Goal: Task Accomplishment & Management: Use online tool/utility

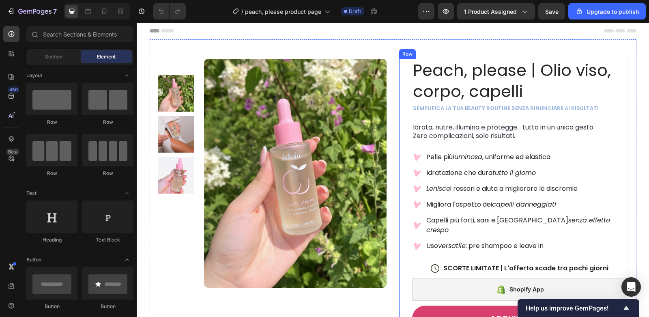
click at [401, 191] on div "Peach, please | Olio viso, corpo, capelli Product Title semplifica la tua beaut…" at bounding box center [513, 288] width 229 height 459
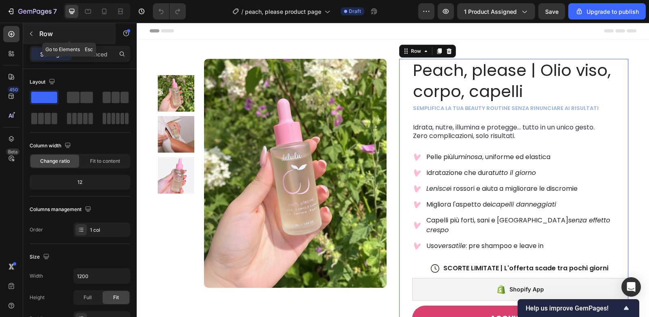
click at [33, 34] on icon "button" at bounding box center [31, 33] width 6 height 6
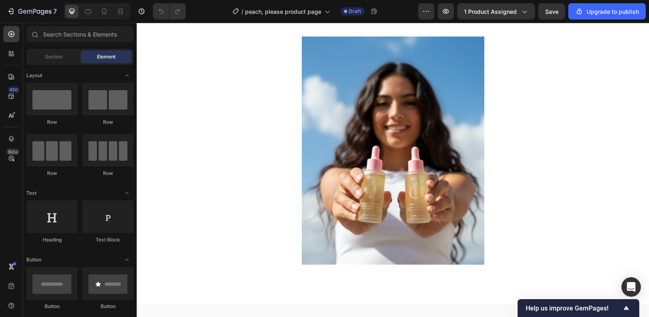
scroll to position [1472, 0]
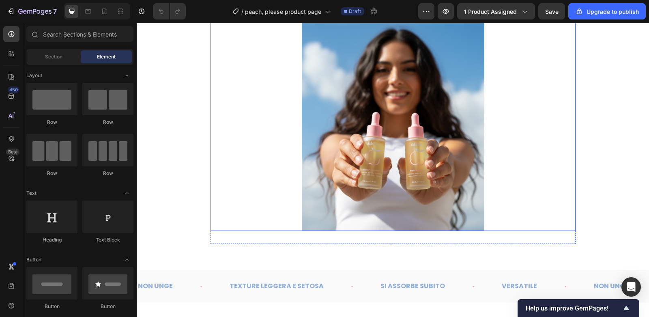
click at [393, 158] on img at bounding box center [393, 117] width 182 height 228
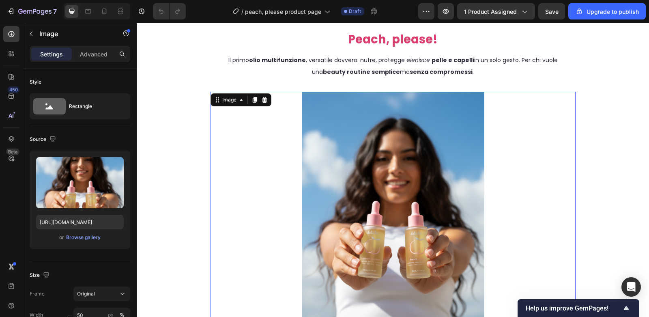
scroll to position [1349, 0]
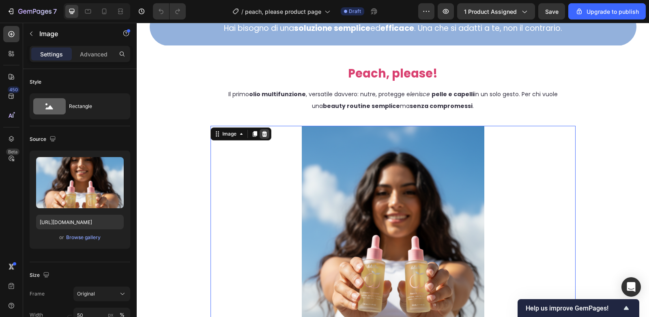
click at [264, 133] on icon at bounding box center [263, 134] width 5 height 6
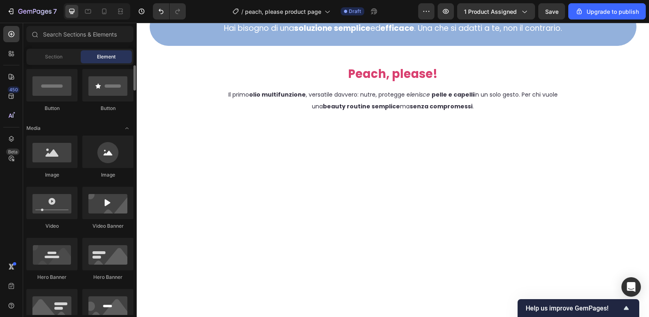
scroll to position [201, 0]
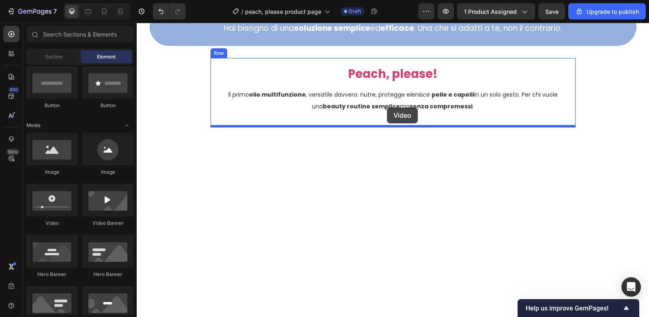
drag, startPoint x: 191, startPoint y: 228, endPoint x: 387, endPoint y: 107, distance: 229.8
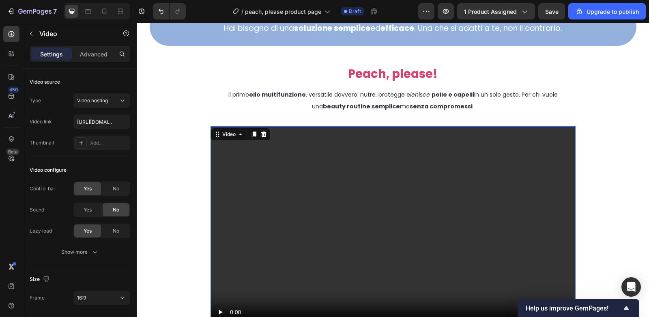
click at [396, 188] on video at bounding box center [392, 228] width 365 height 205
click at [95, 112] on div "Type Video hosting Video link [URL][DOMAIN_NAME] Thumbnail Add..." at bounding box center [80, 121] width 101 height 57
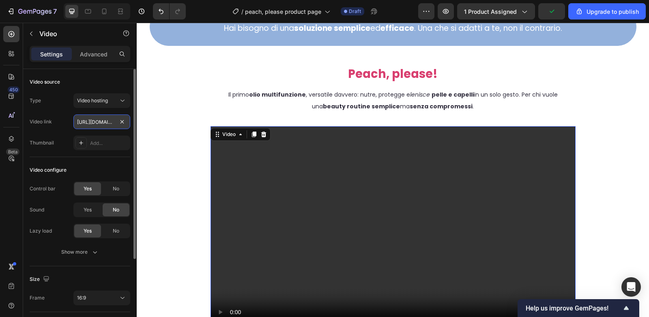
click at [98, 118] on input "[URL][DOMAIN_NAME]" at bounding box center [101, 121] width 57 height 15
click at [97, 123] on input "text" at bounding box center [101, 121] width 57 height 15
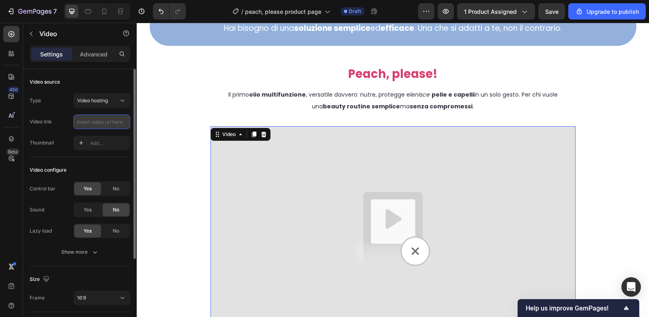
click at [92, 123] on input "text" at bounding box center [101, 121] width 57 height 15
paste input "[URL][DOMAIN_NAME]"
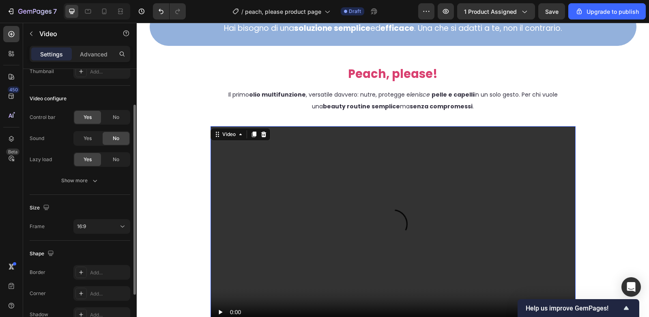
scroll to position [74, 0]
type input "[URL][DOMAIN_NAME]"
click at [104, 223] on div "16:9" at bounding box center [97, 223] width 41 height 7
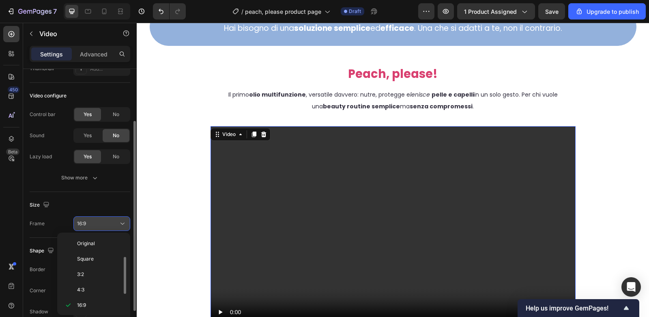
scroll to position [14, 0]
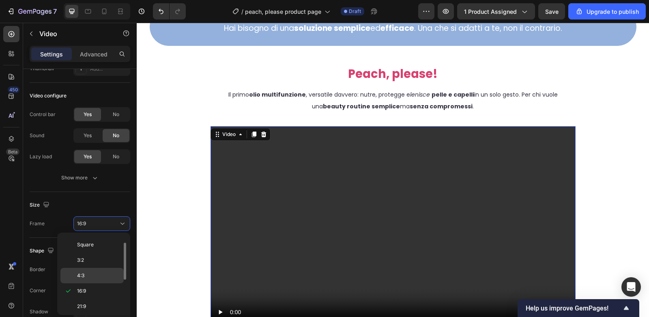
click at [92, 274] on p "4:3" at bounding box center [98, 275] width 43 height 7
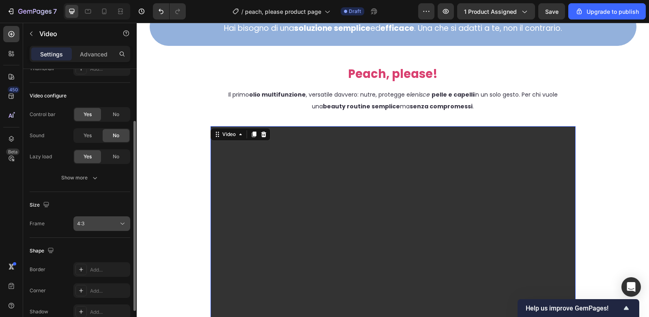
click at [107, 227] on div "4:3" at bounding box center [97, 223] width 41 height 7
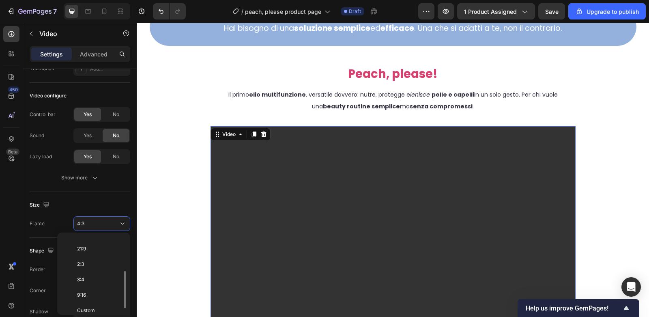
scroll to position [79, 0]
click at [93, 283] on div "9:16" at bounding box center [91, 287] width 63 height 15
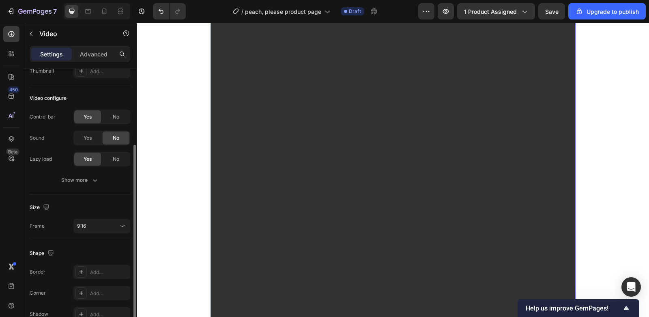
scroll to position [87, 0]
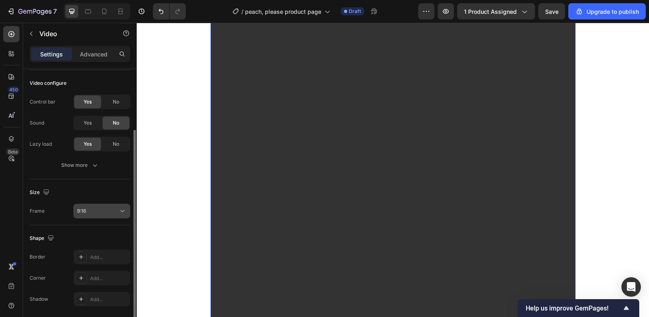
click at [113, 207] on div "9:16" at bounding box center [97, 210] width 41 height 7
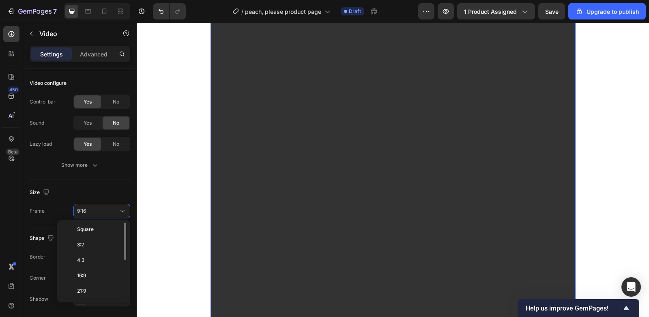
scroll to position [9, 0]
click at [96, 267] on p "4:3" at bounding box center [98, 267] width 43 height 7
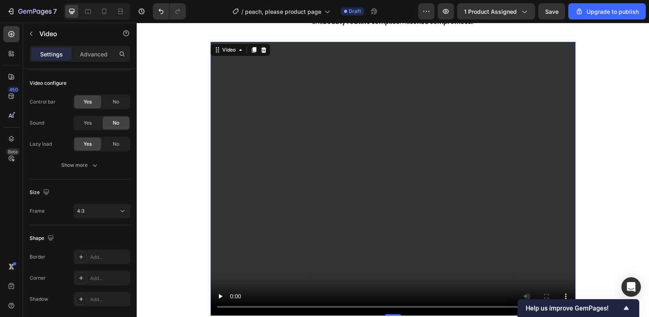
scroll to position [1443, 0]
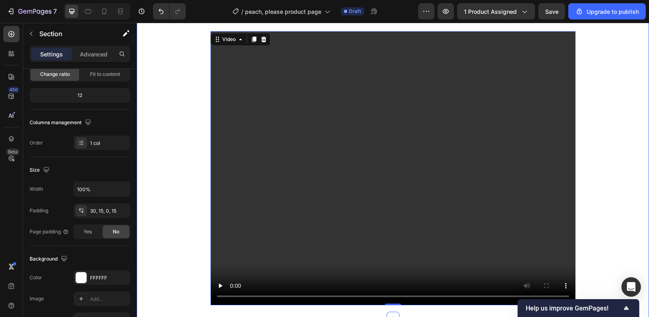
click at [636, 154] on div "Peach, please! Heading Il primo olio multifunzione , versatile davvero: nutre, …" at bounding box center [393, 140] width 500 height 354
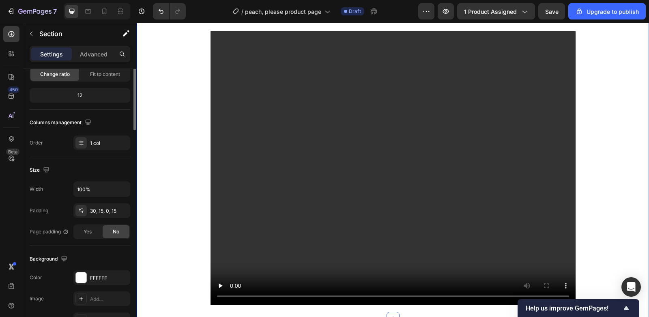
scroll to position [0, 0]
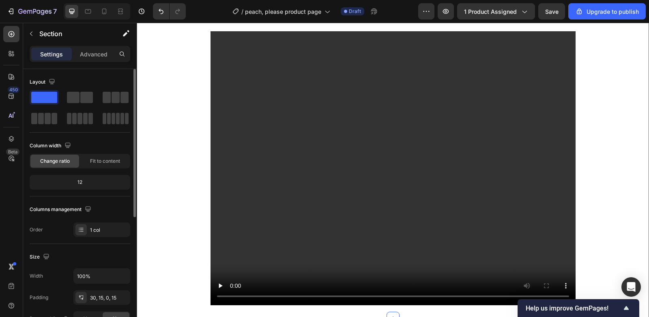
click at [432, 169] on video at bounding box center [392, 168] width 365 height 274
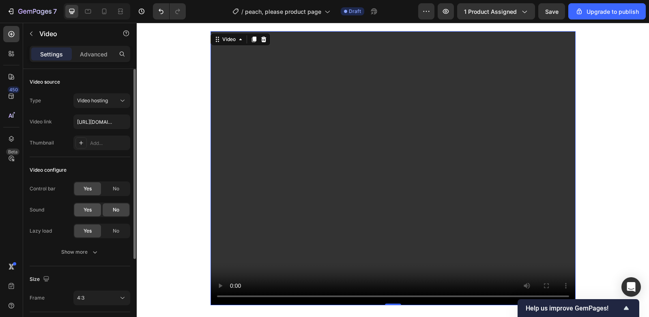
click at [96, 208] on div "Yes" at bounding box center [87, 209] width 27 height 13
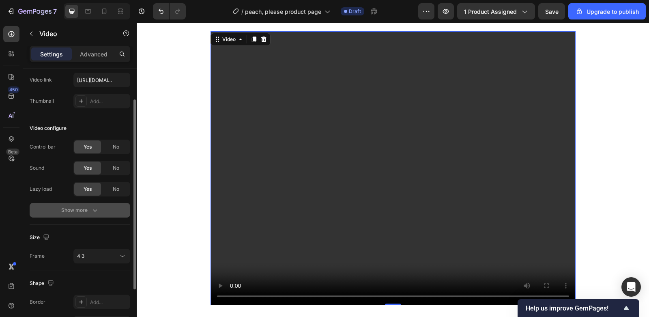
scroll to position [43, 0]
click at [100, 209] on button "Show more" at bounding box center [80, 209] width 101 height 15
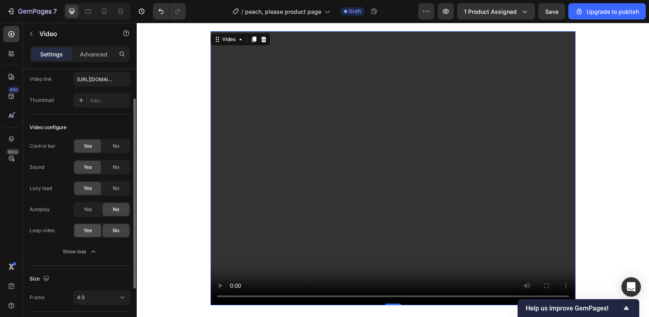
click at [94, 231] on div "Yes" at bounding box center [87, 230] width 27 height 13
click at [113, 225] on div "No" at bounding box center [116, 230] width 27 height 13
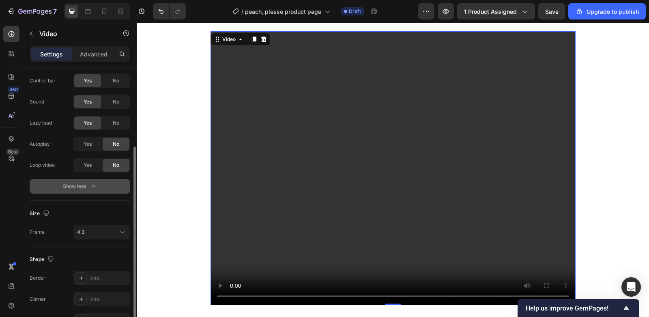
scroll to position [157, 0]
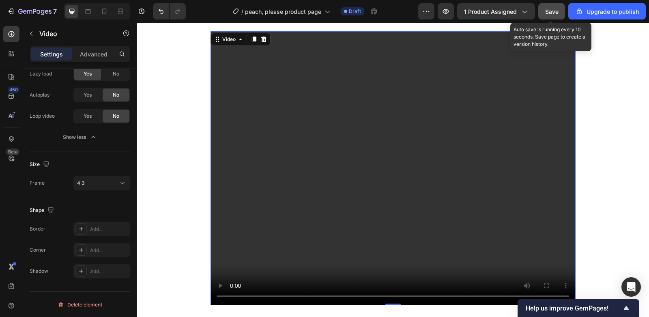
click at [548, 13] on span "Save" at bounding box center [551, 11] width 13 height 7
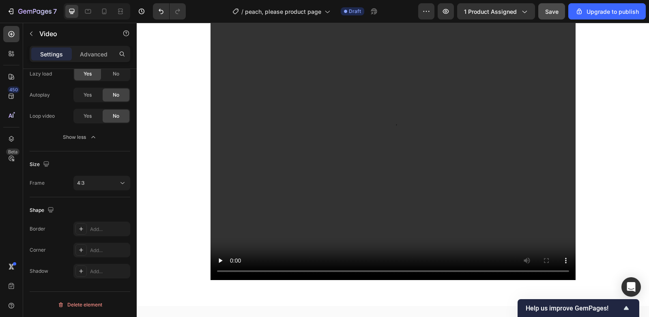
scroll to position [1488, 0]
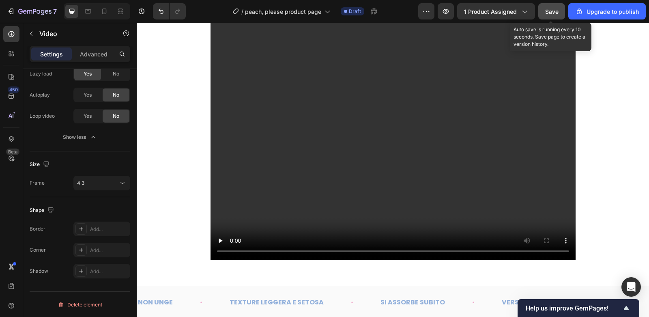
click at [554, 13] on span "Save" at bounding box center [551, 11] width 13 height 7
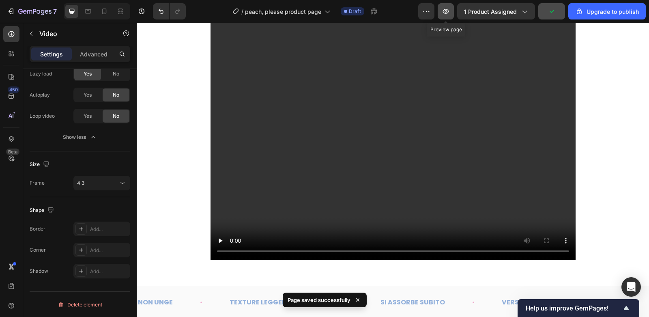
click at [446, 13] on icon "button" at bounding box center [446, 11] width 6 height 5
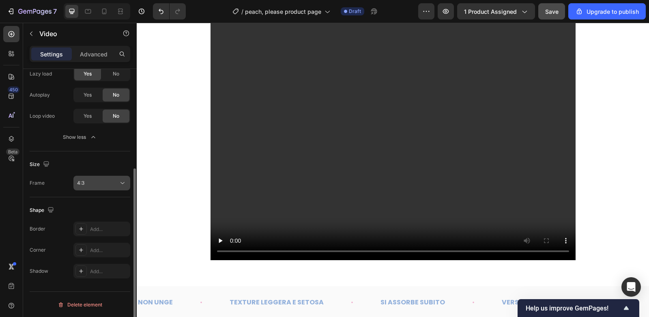
click at [99, 178] on button "4:3" at bounding box center [101, 183] width 57 height 15
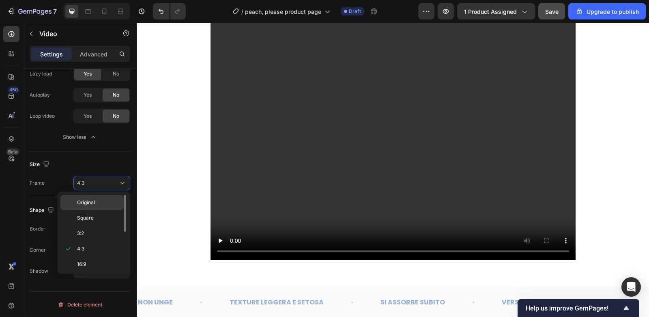
click at [97, 205] on p "Original" at bounding box center [98, 202] width 43 height 7
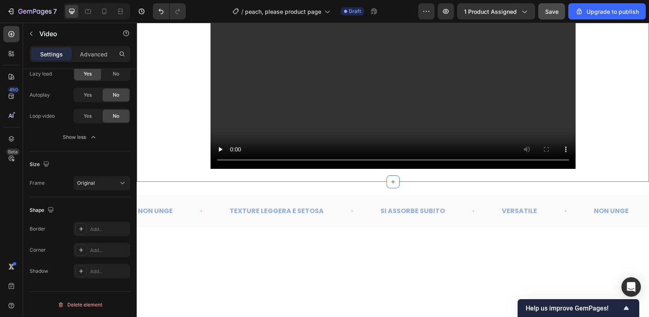
click at [204, 181] on div "Peach, please! Heading Il primo olio multifunzione , versatile davvero: nutre, …" at bounding box center [393, 49] width 500 height 263
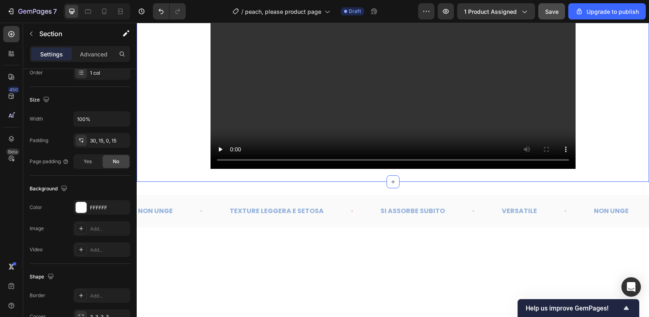
scroll to position [0, 0]
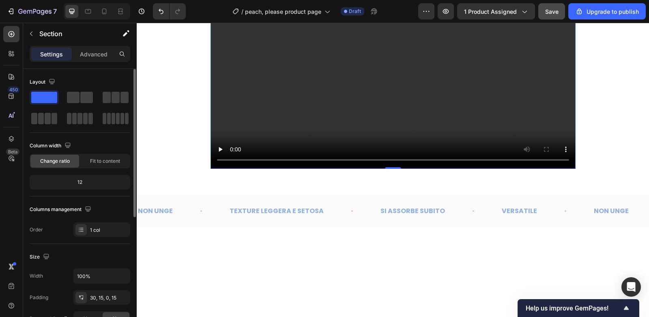
click at [223, 169] on video at bounding box center [392, 77] width 365 height 182
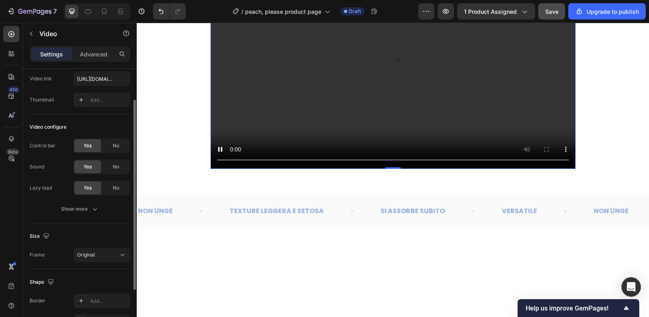
scroll to position [115, 0]
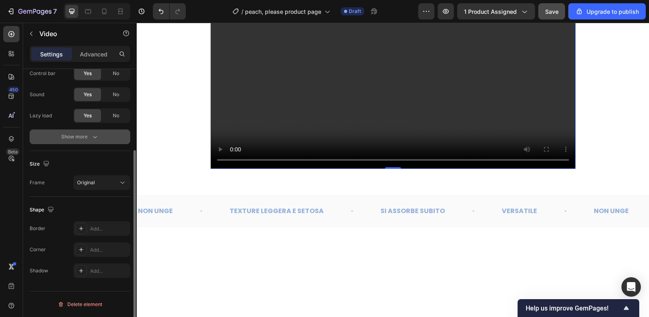
click at [93, 140] on icon "button" at bounding box center [95, 137] width 8 height 8
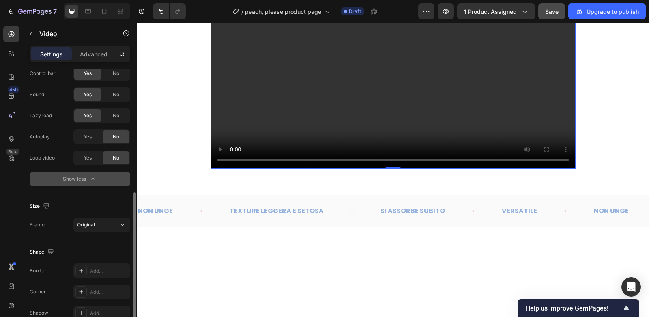
scroll to position [157, 0]
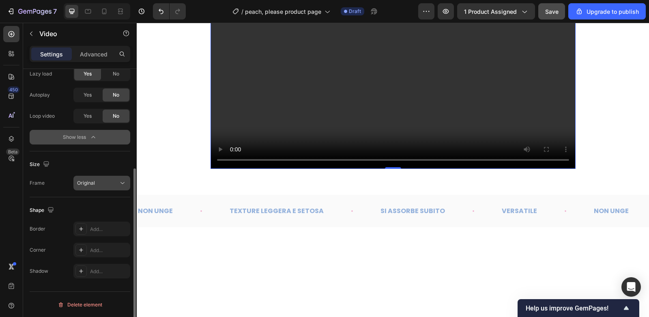
click at [108, 183] on div "Original" at bounding box center [97, 182] width 41 height 7
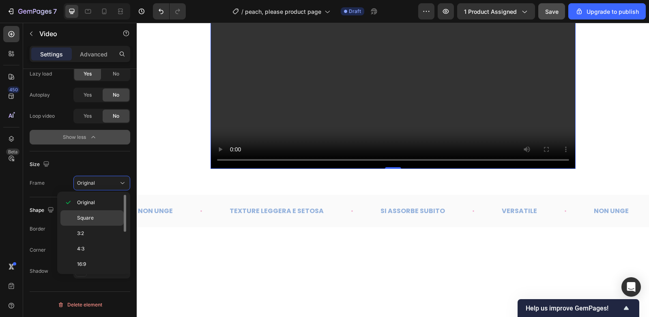
click at [98, 222] on div "Square" at bounding box center [91, 217] width 63 height 15
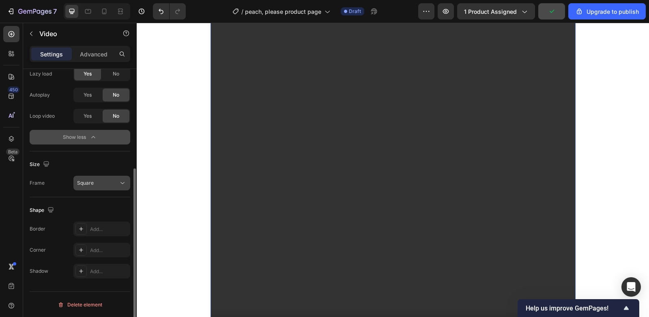
click at [98, 177] on button "Square" at bounding box center [101, 183] width 57 height 15
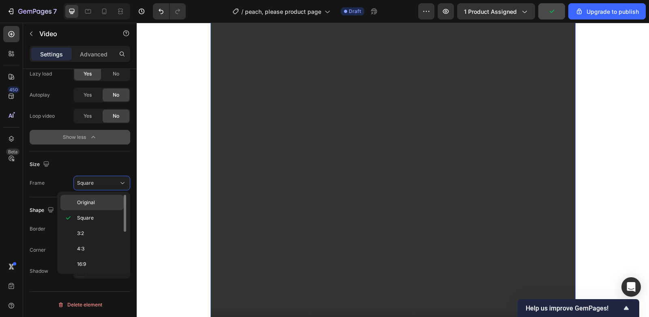
click at [101, 203] on p "Original" at bounding box center [98, 202] width 43 height 7
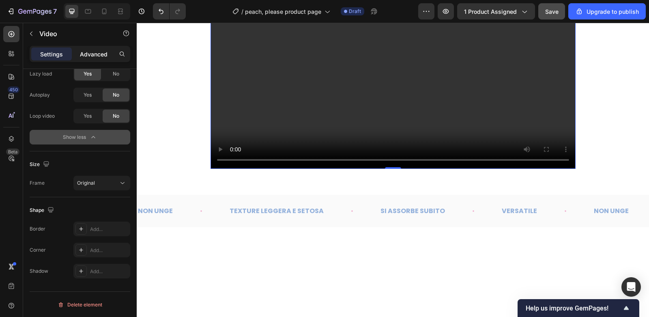
click at [104, 58] on p "Advanced" at bounding box center [94, 54] width 28 height 9
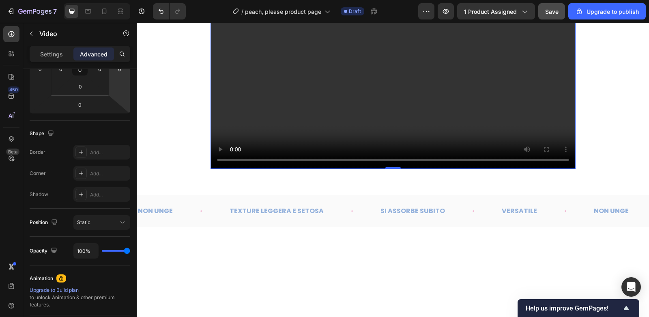
click at [265, 160] on video at bounding box center [392, 77] width 365 height 182
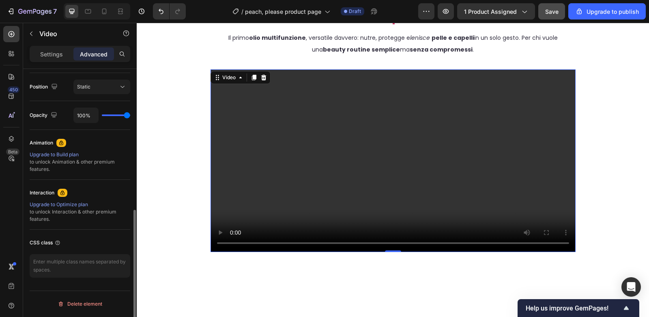
scroll to position [0, 0]
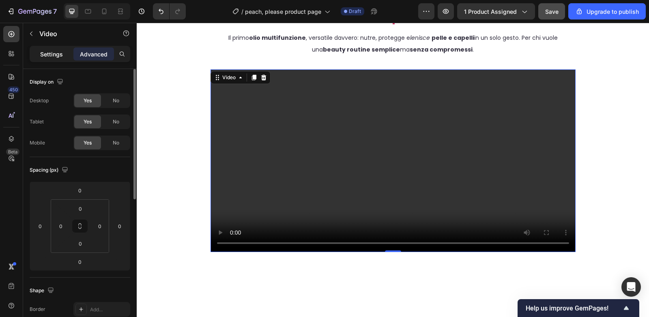
click at [65, 50] on div "Settings" at bounding box center [51, 53] width 41 height 13
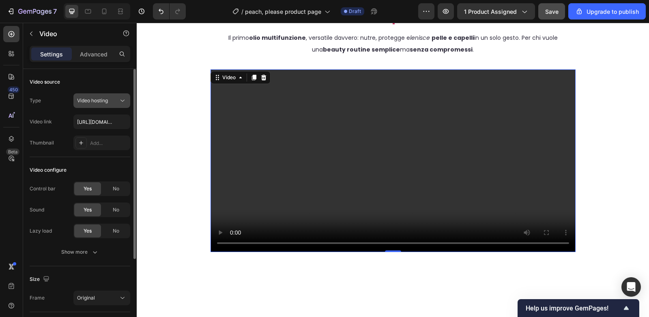
click at [112, 102] on div "Video hosting" at bounding box center [97, 100] width 41 height 7
click at [115, 85] on div "Video source" at bounding box center [80, 81] width 101 height 13
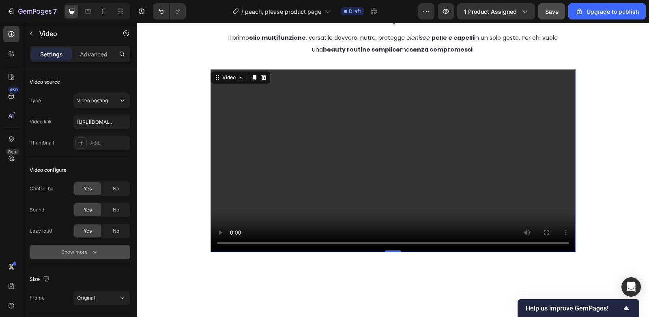
click at [91, 255] on icon "button" at bounding box center [95, 252] width 8 height 8
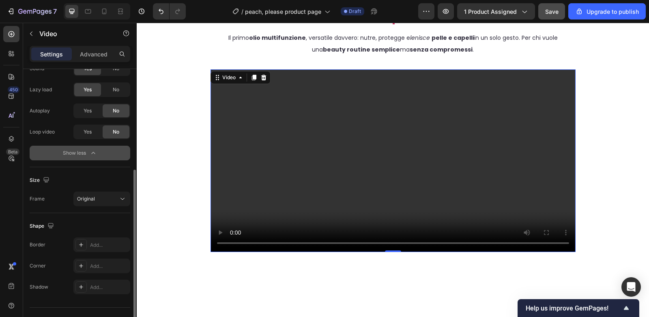
scroll to position [148, 0]
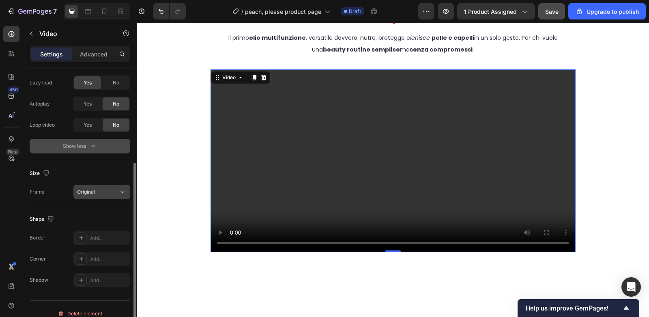
click at [116, 188] on div "Original" at bounding box center [97, 191] width 41 height 7
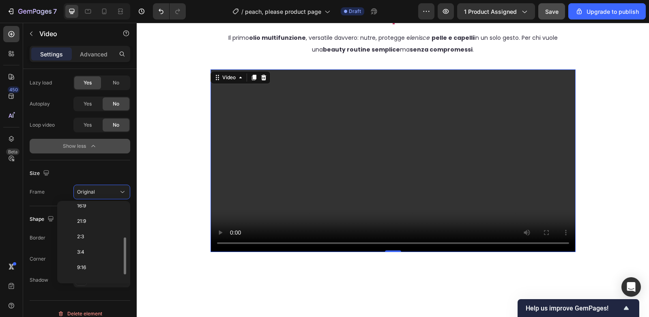
scroll to position [79, 0]
click at [96, 270] on p "Custom" at bounding box center [98, 271] width 43 height 7
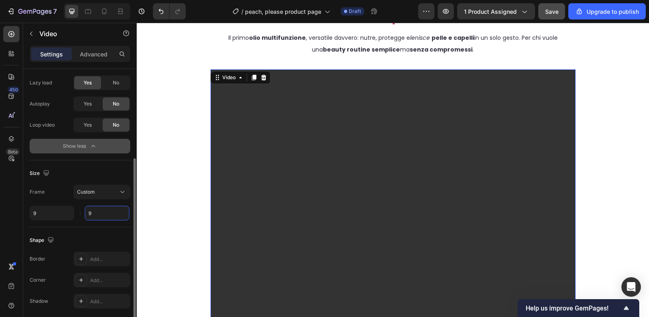
type input "9"
click at [103, 211] on input "9" at bounding box center [107, 212] width 45 height 15
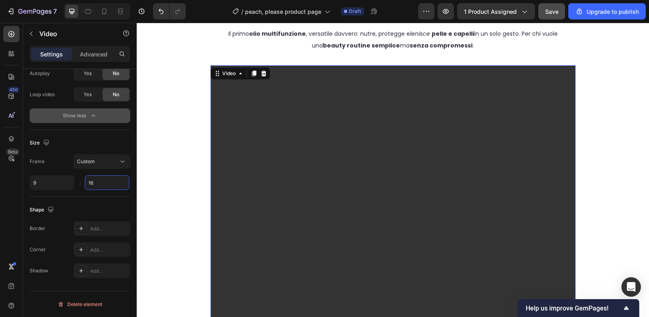
scroll to position [1489, 0]
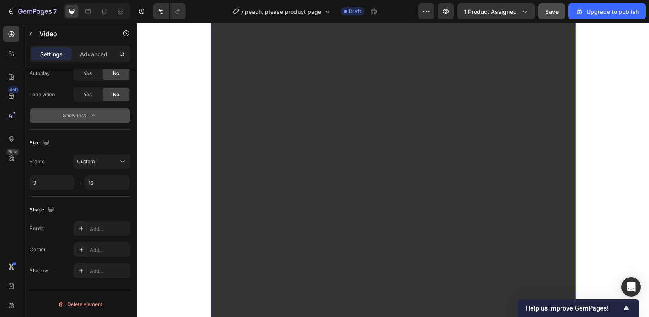
type input "16"
click at [556, 15] on div "Save" at bounding box center [551, 11] width 13 height 9
click at [446, 9] on icon "button" at bounding box center [446, 11] width 6 height 5
click at [237, 174] on video at bounding box center [392, 309] width 365 height 649
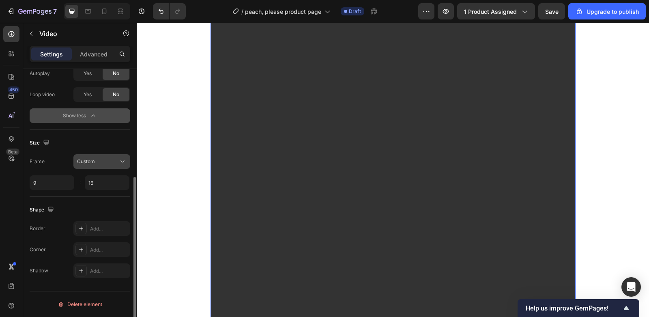
click at [103, 162] on div "Custom" at bounding box center [97, 161] width 41 height 7
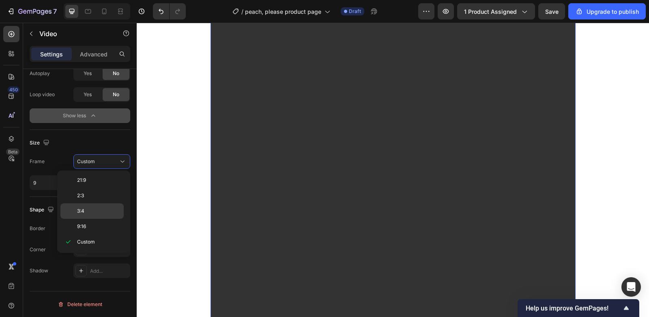
click at [98, 212] on p "3:4" at bounding box center [98, 210] width 43 height 7
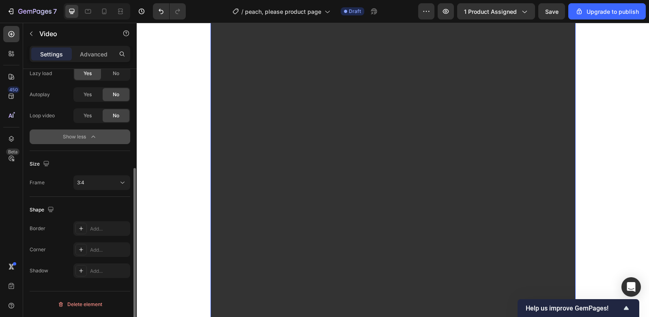
scroll to position [157, 0]
click at [223, 162] on video at bounding box center [392, 228] width 365 height 486
click at [118, 186] on icon at bounding box center [122, 183] width 8 height 8
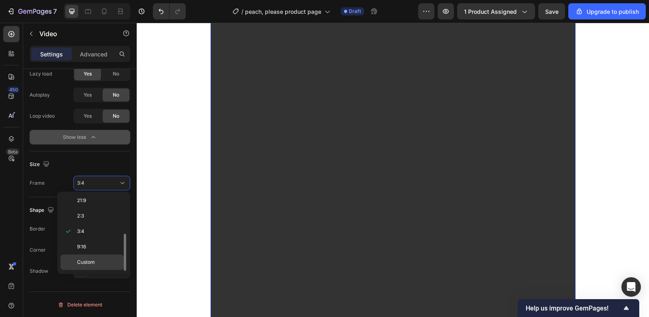
click at [101, 265] on p "Custom" at bounding box center [98, 261] width 43 height 7
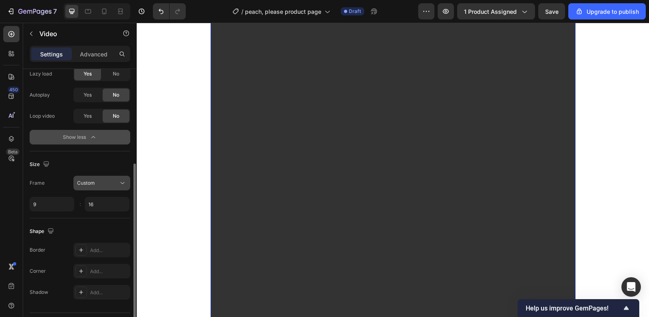
click at [107, 183] on div "Custom" at bounding box center [97, 182] width 41 height 7
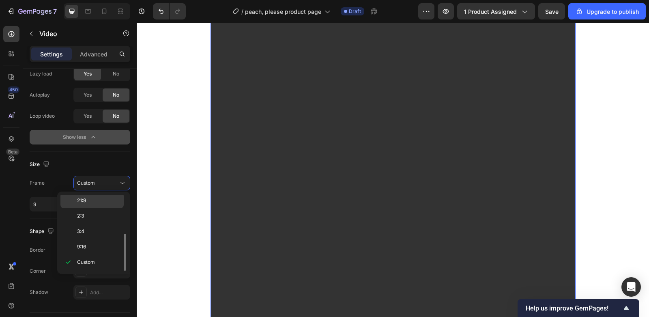
scroll to position [0, 0]
click at [102, 200] on p "Original" at bounding box center [98, 202] width 43 height 7
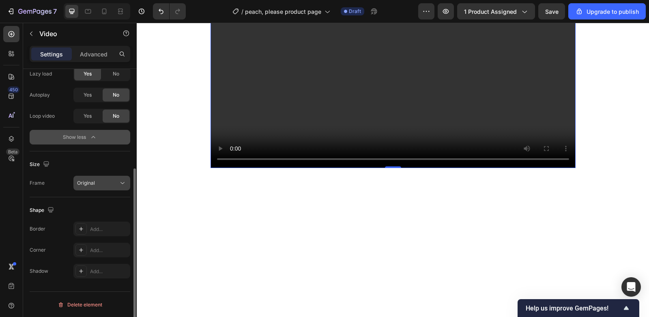
click at [107, 183] on div "Original" at bounding box center [97, 182] width 41 height 7
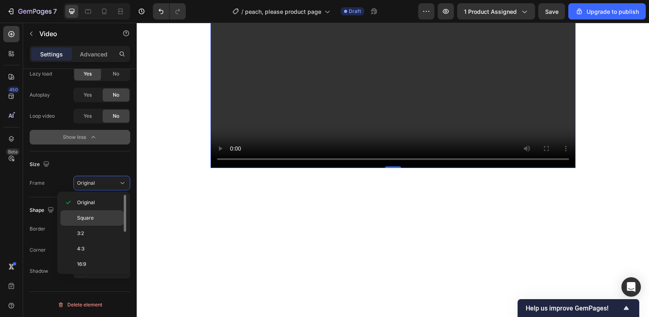
click at [100, 217] on p "Square" at bounding box center [98, 217] width 43 height 7
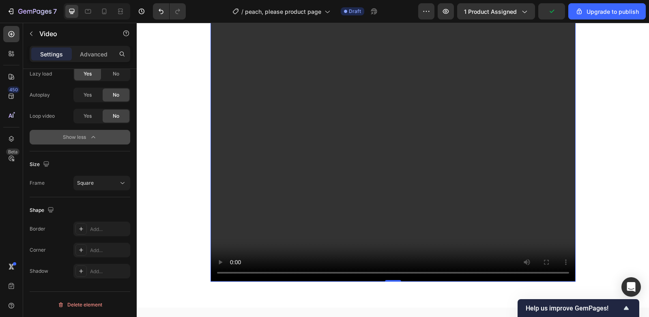
scroll to position [1559, 0]
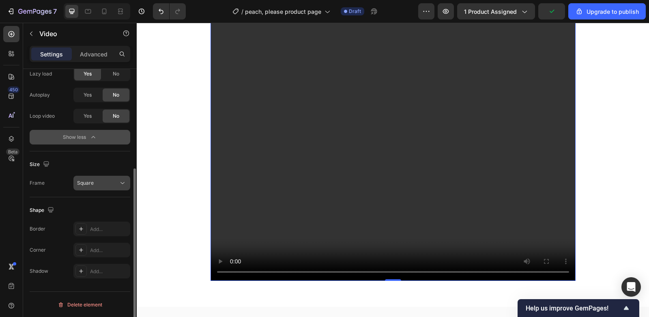
click at [118, 181] on icon at bounding box center [122, 183] width 8 height 8
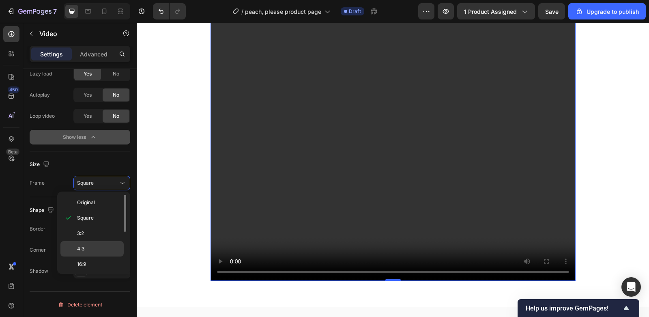
click at [98, 248] on p "4:3" at bounding box center [98, 248] width 43 height 7
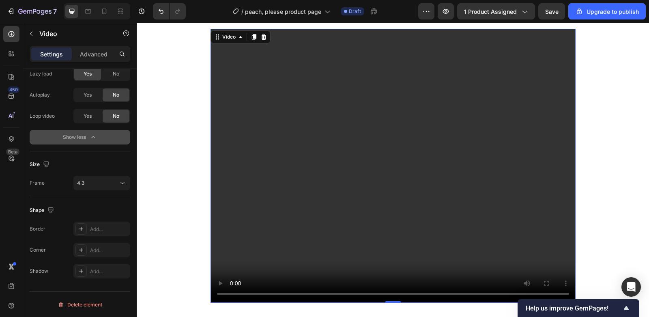
scroll to position [1445, 0]
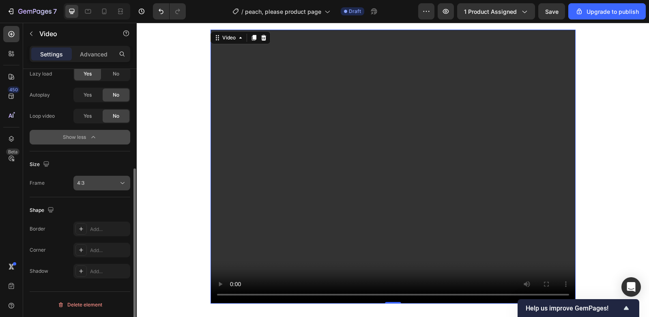
click at [109, 185] on div "4:3" at bounding box center [97, 182] width 41 height 7
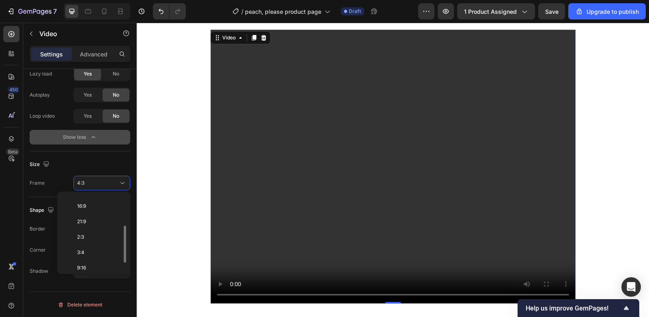
scroll to position [61, 0]
click at [105, 248] on p "3:4" at bounding box center [98, 249] width 43 height 7
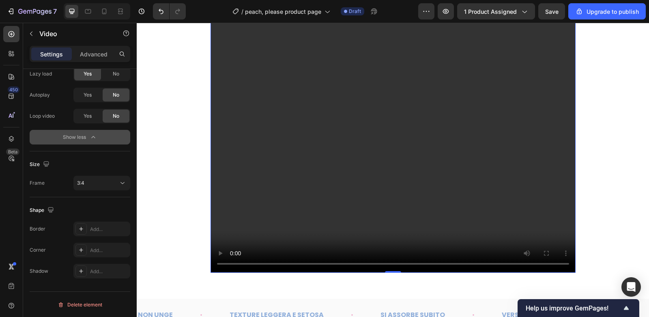
scroll to position [1689, 0]
click at [106, 11] on icon at bounding box center [104, 12] width 4 height 6
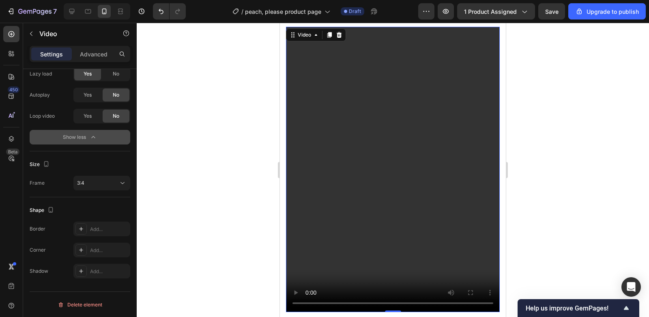
scroll to position [1453, 0]
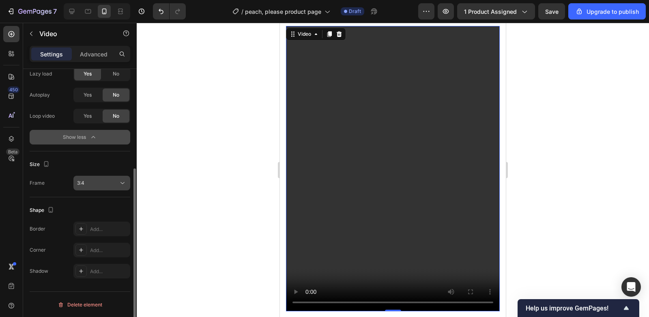
click at [96, 180] on div "3:4" at bounding box center [97, 182] width 41 height 7
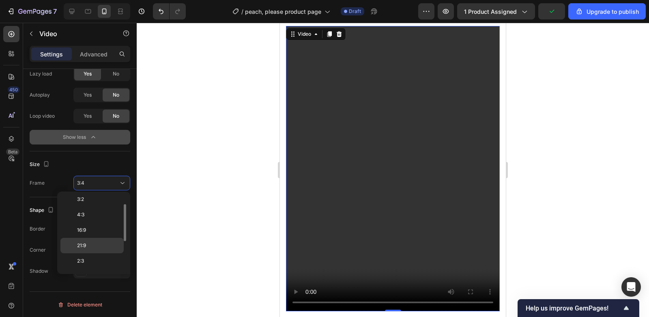
scroll to position [26, 0]
click at [96, 220] on p "4:3" at bounding box center [98, 222] width 43 height 7
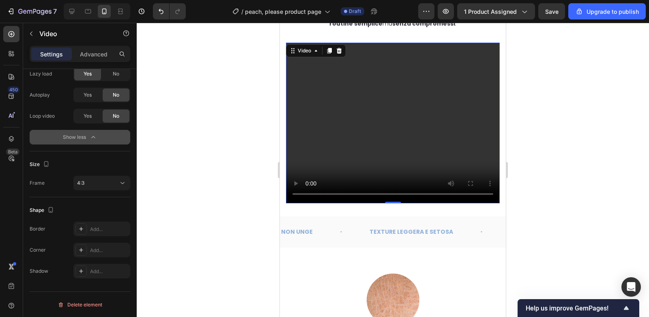
scroll to position [1437, 0]
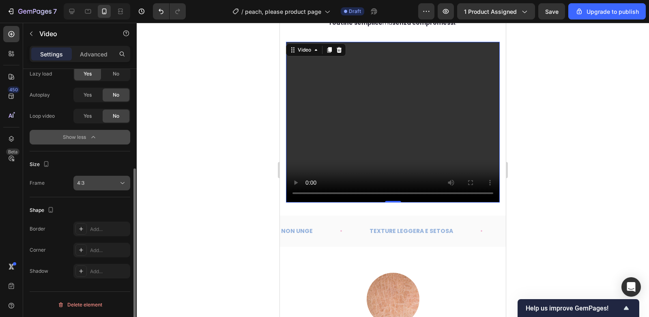
click at [108, 187] on button "4:3" at bounding box center [101, 183] width 57 height 15
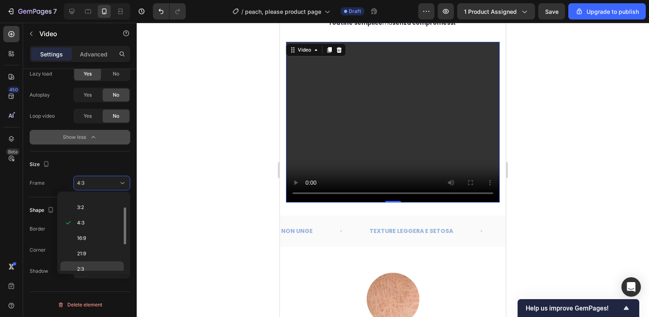
click at [94, 265] on p "2:3" at bounding box center [98, 268] width 43 height 7
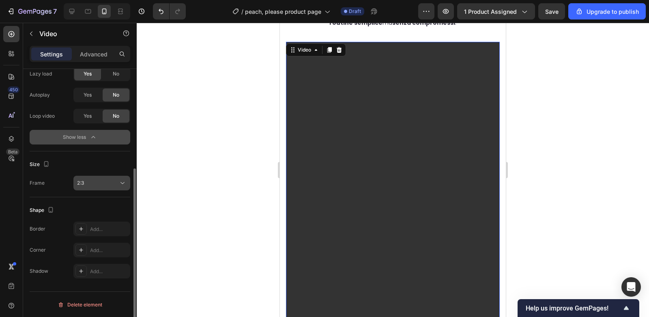
click at [107, 186] on div "2:3" at bounding box center [101, 183] width 49 height 8
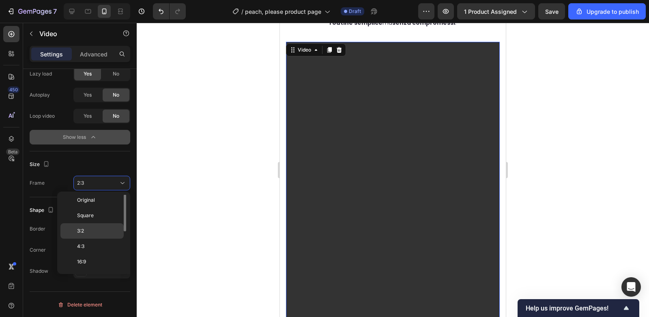
scroll to position [2, 0]
click at [98, 202] on p "Original" at bounding box center [98, 200] width 43 height 7
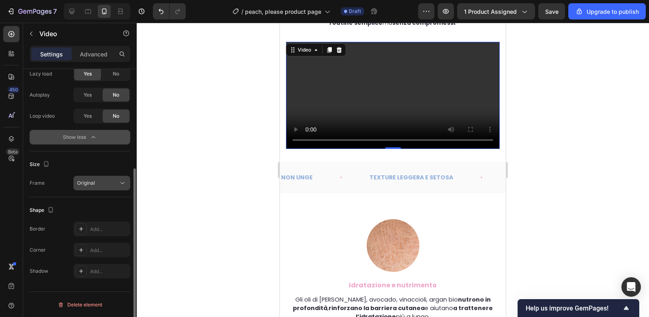
click at [101, 179] on div "Original" at bounding box center [97, 182] width 41 height 7
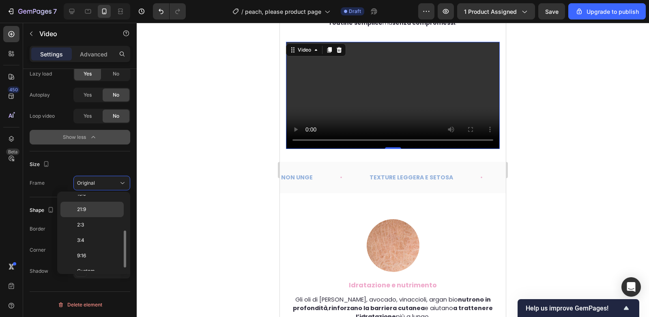
scroll to position [71, 0]
click at [102, 237] on p "3:4" at bounding box center [98, 239] width 43 height 7
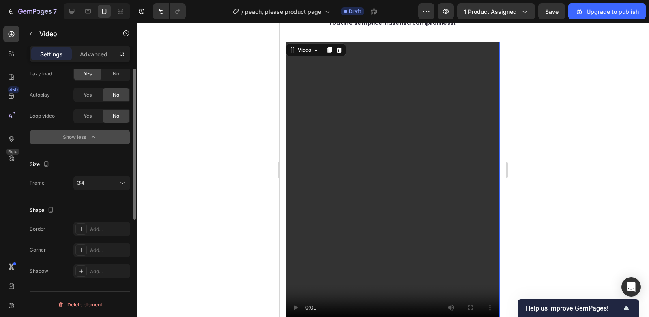
scroll to position [0, 0]
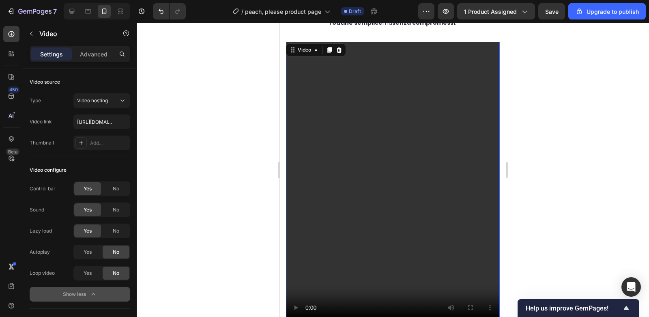
click at [96, 129] on div "Type Video hosting Video link [URL][DOMAIN_NAME] Thumbnail Add..." at bounding box center [80, 121] width 101 height 57
click at [96, 125] on input "[URL][DOMAIN_NAME]" at bounding box center [101, 121] width 57 height 15
paste input "acf5c85f553b4278812657e7075131bd"
type input "[URL][DOMAIN_NAME]"
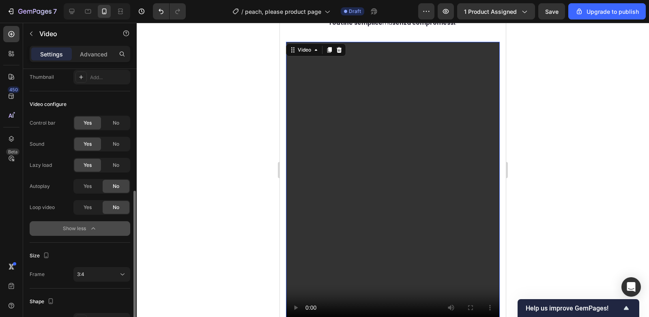
scroll to position [122, 0]
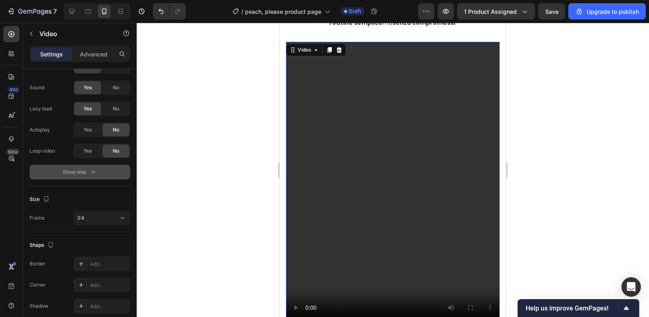
click at [550, 184] on div at bounding box center [393, 170] width 512 height 294
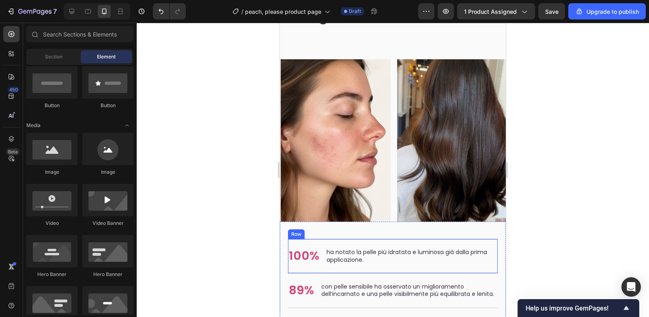
scroll to position [2556, 0]
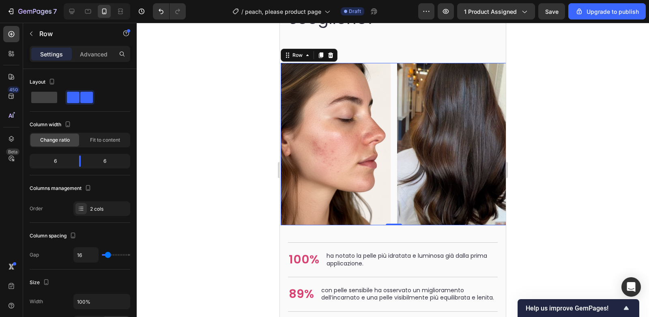
click at [394, 183] on div "Image Image Row 0" at bounding box center [393, 144] width 226 height 162
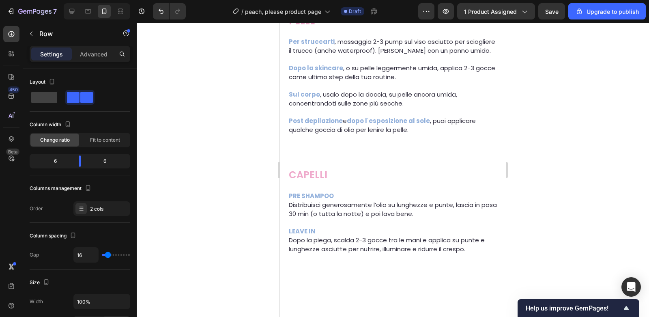
scroll to position [3646, 0]
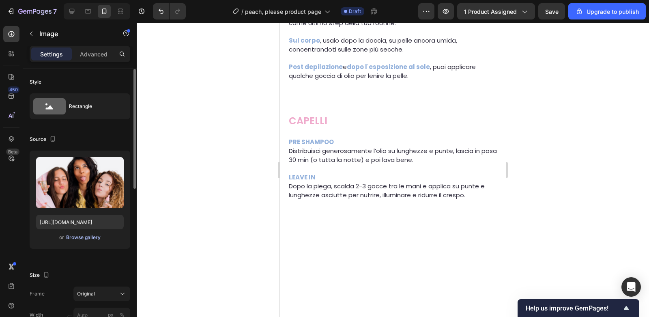
click at [88, 237] on div "Browse gallery" at bounding box center [83, 236] width 34 height 7
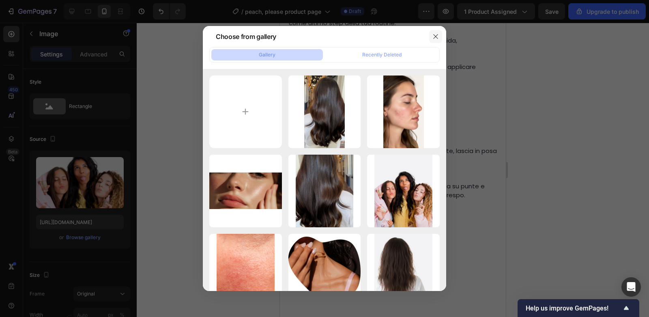
click at [436, 36] on icon "button" at bounding box center [435, 36] width 6 height 6
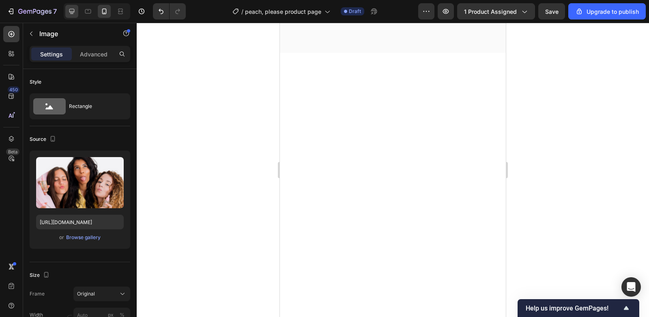
scroll to position [0, 0]
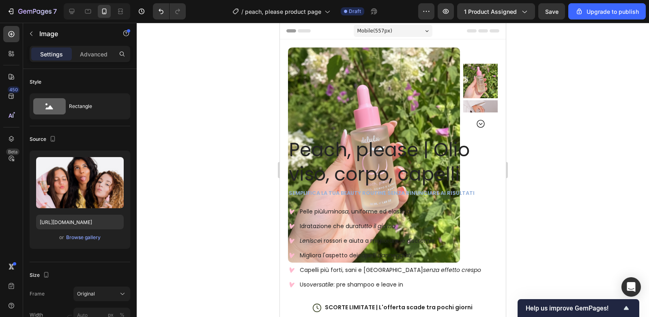
click at [73, 11] on icon at bounding box center [71, 11] width 5 height 5
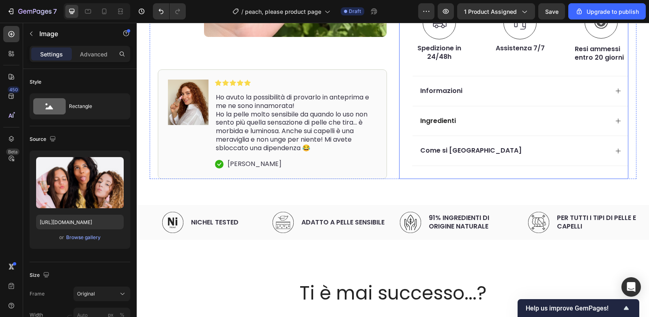
scroll to position [343, 0]
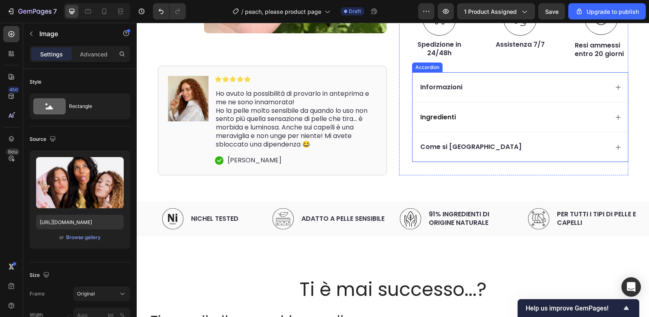
click at [509, 83] on div "Informazioni" at bounding box center [519, 87] width 215 height 30
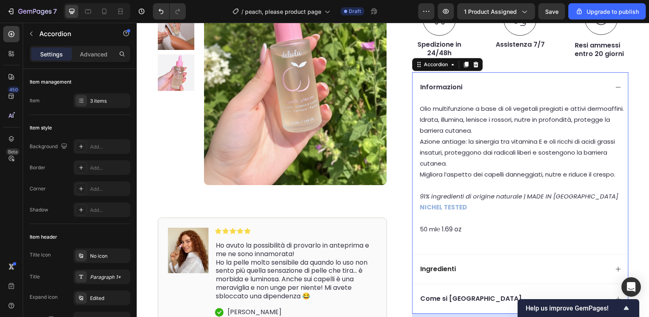
click at [471, 263] on div "Ingredienti" at bounding box center [513, 268] width 189 height 11
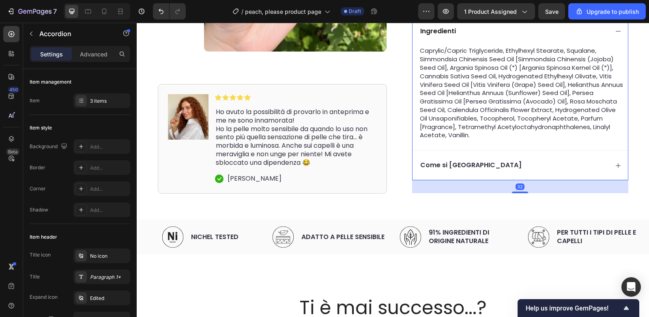
scroll to position [443, 0]
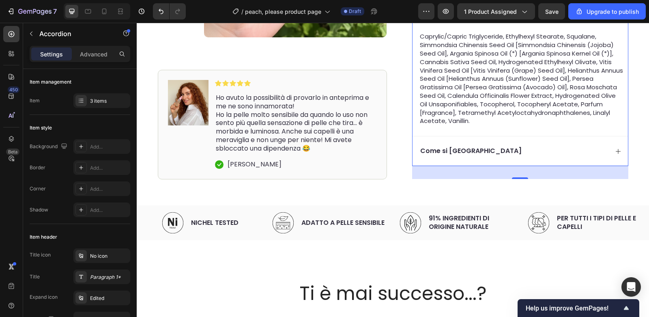
click at [462, 151] on div "Come si [GEOGRAPHIC_DATA]" at bounding box center [513, 151] width 189 height 11
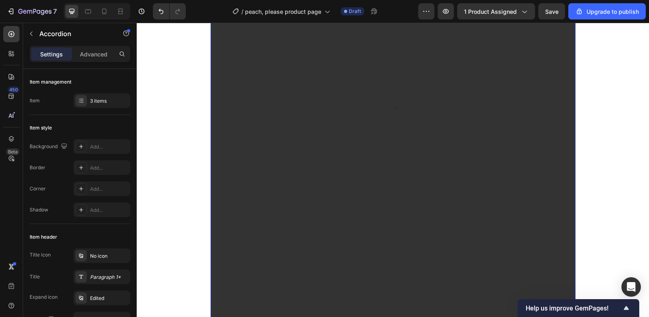
scroll to position [1811, 0]
click at [388, 178] on video at bounding box center [392, 119] width 365 height 486
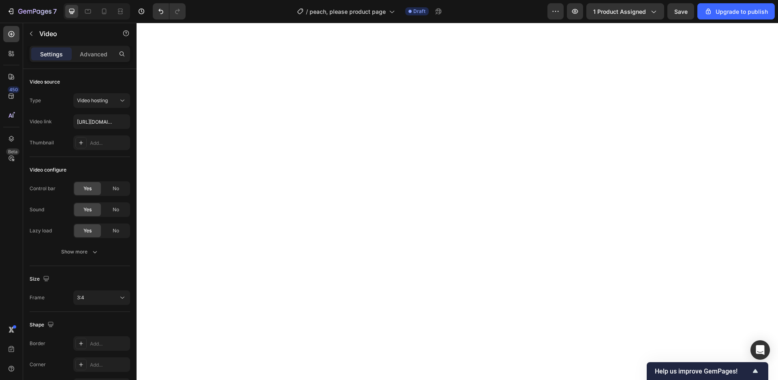
scroll to position [0, 0]
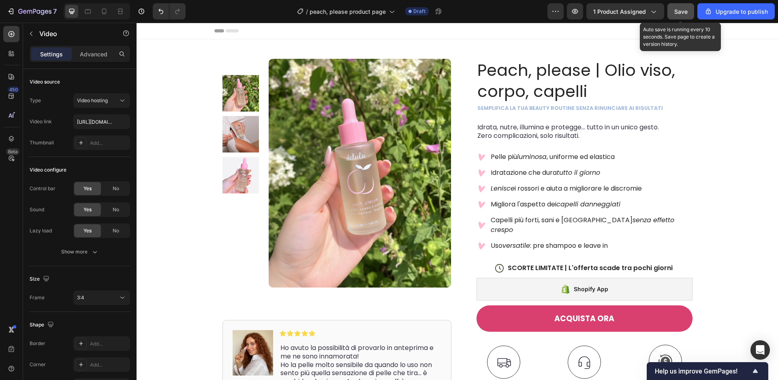
click at [648, 13] on span "Save" at bounding box center [680, 11] width 13 height 7
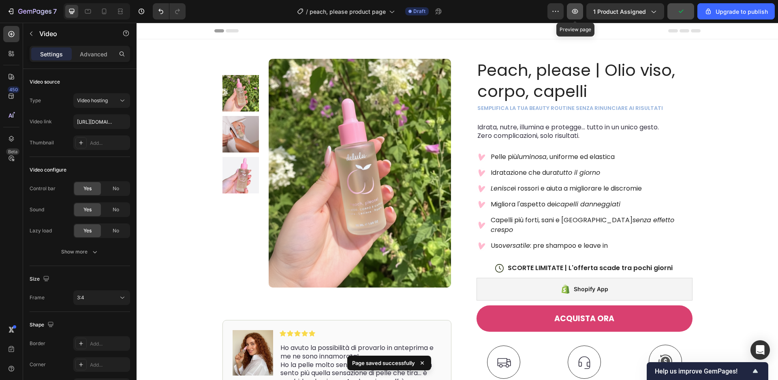
click at [578, 10] on icon "button" at bounding box center [575, 11] width 8 height 8
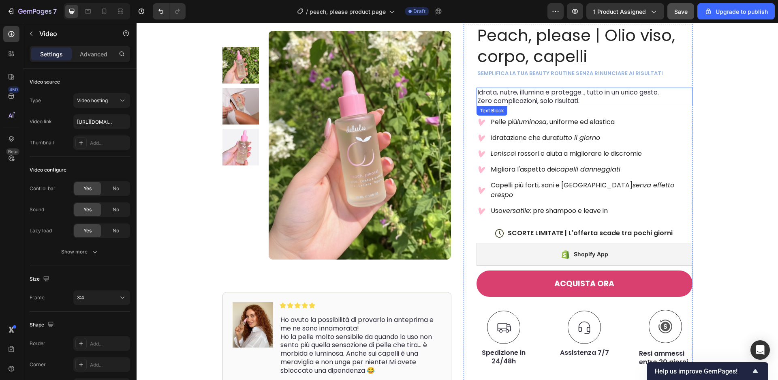
scroll to position [13, 0]
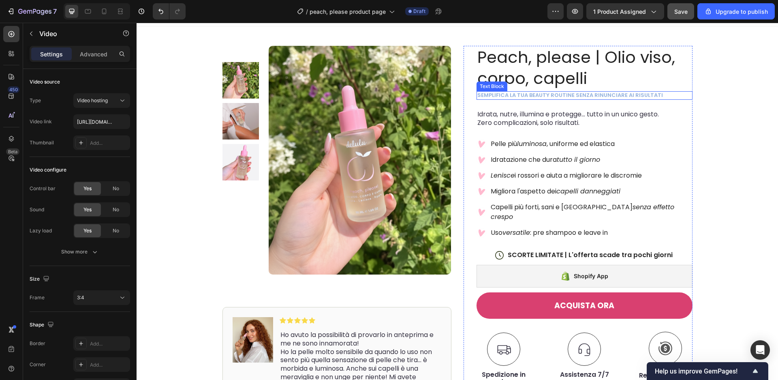
click at [586, 94] on p "semplifica la tua beauty routine senza rinunciare ai risultati" at bounding box center [584, 95] width 214 height 7
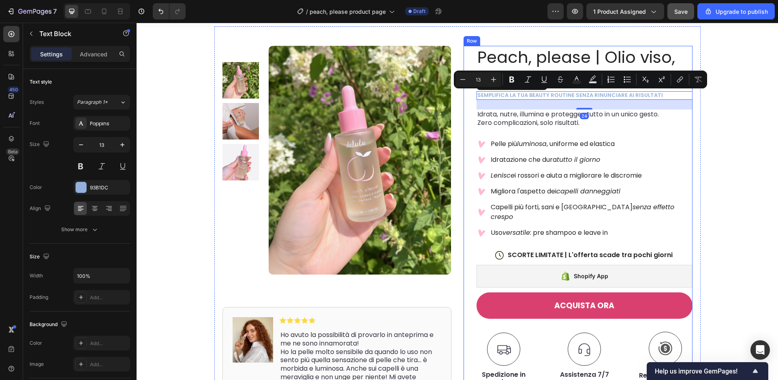
click at [648, 96] on p "semplifica la tua beauty routine senza rinunciare ai risultati" at bounding box center [584, 95] width 214 height 7
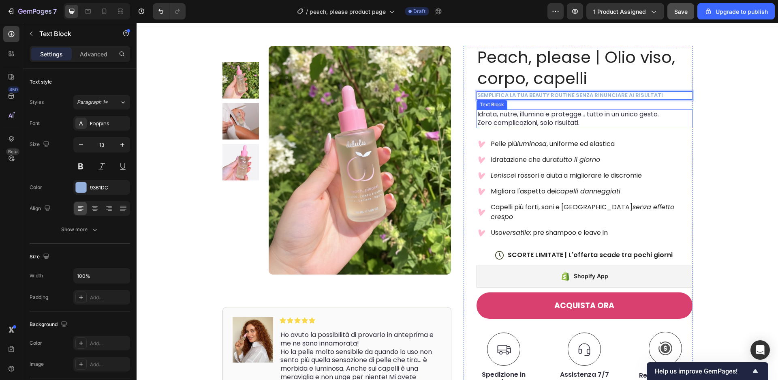
click at [580, 118] on span "Zero complicazioni, solo risultati." at bounding box center [528, 122] width 102 height 9
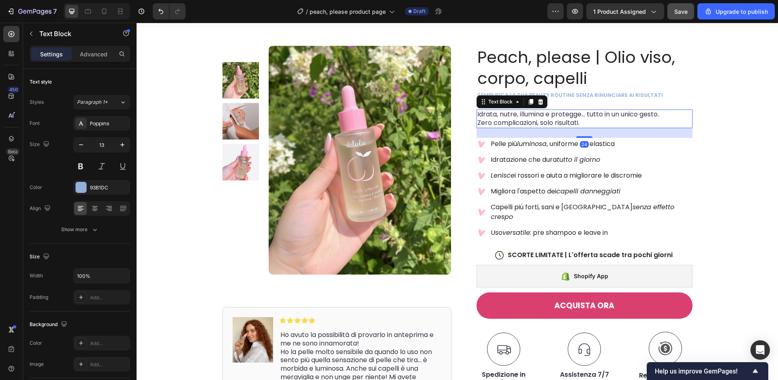
scroll to position [122, 0]
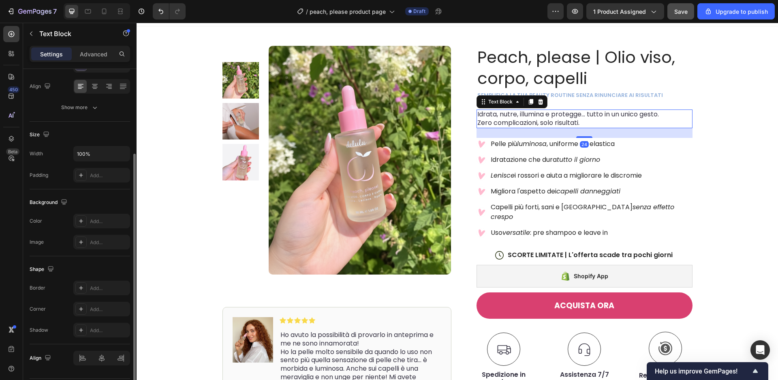
click at [588, 123] on p "Zero complicazioni, solo risultati." at bounding box center [584, 123] width 214 height 9
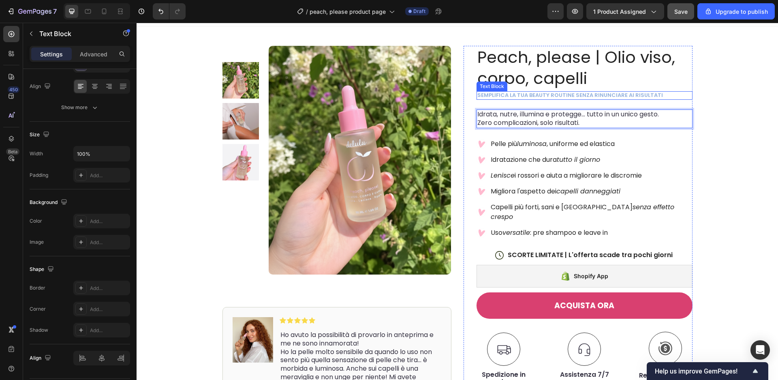
click at [648, 97] on p "semplifica la tua beauty routine senza rinunciare ai risultati" at bounding box center [584, 95] width 214 height 7
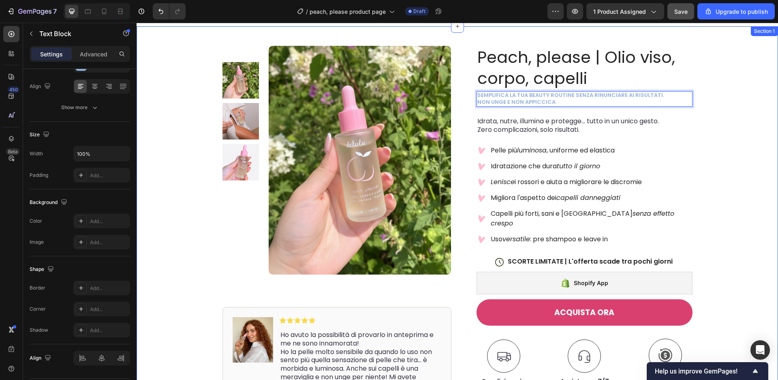
click at [648, 182] on div "Product Images Image Icon Icon Icon Icon Icon Icon List Ho avuto la possibilità…" at bounding box center [458, 275] width 642 height 499
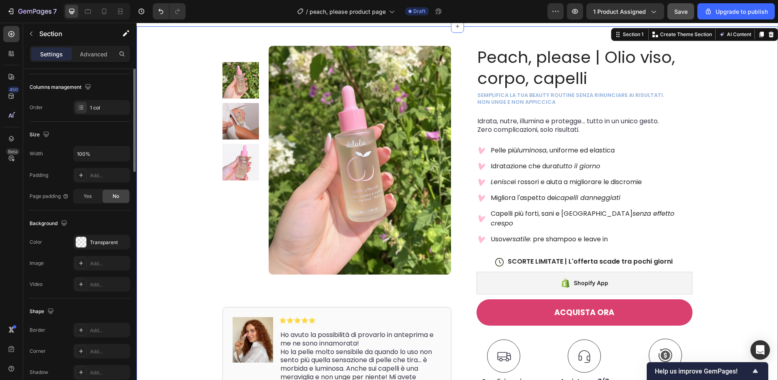
scroll to position [0, 0]
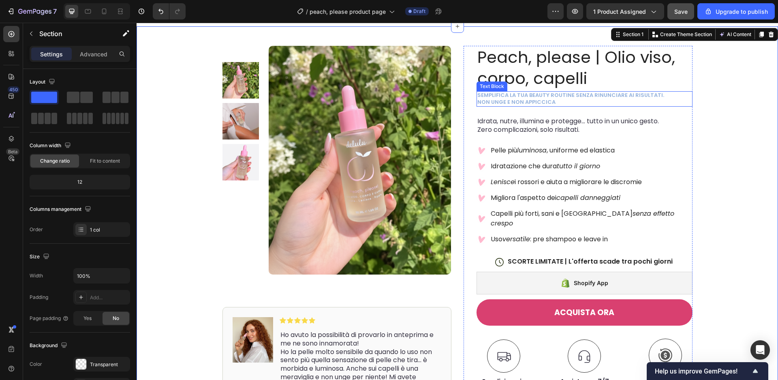
click at [588, 103] on p "non unge e non appiccica" at bounding box center [584, 102] width 214 height 7
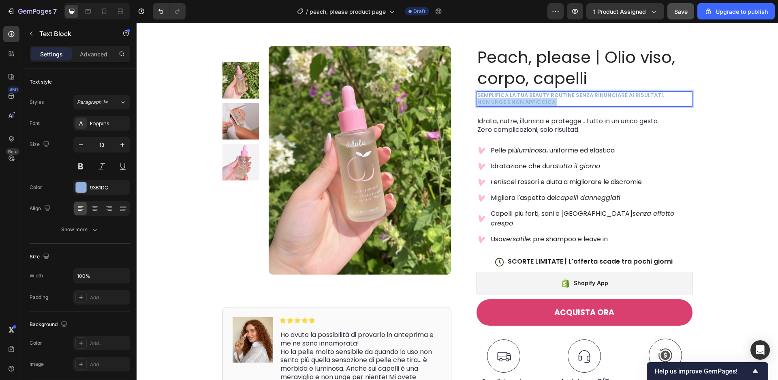
drag, startPoint x: 583, startPoint y: 104, endPoint x: 486, endPoint y: 98, distance: 97.8
click at [486, 99] on p "non unge e non appiccica" at bounding box center [584, 102] width 214 height 7
drag, startPoint x: 561, startPoint y: 98, endPoint x: 542, endPoint y: 99, distance: 19.1
click at [478, 99] on div "semplifica la tua beauty routine senza rinunciare ai risultati. non unge e non …" at bounding box center [585, 98] width 216 height 15
click at [566, 101] on p "non unge e non appiccica" at bounding box center [584, 102] width 214 height 7
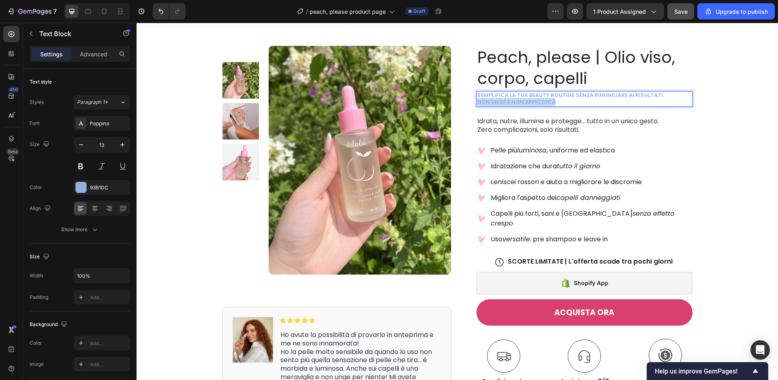
drag, startPoint x: 560, startPoint y: 101, endPoint x: 477, endPoint y: 102, distance: 82.7
click at [477, 102] on div "semplifica la tua beauty routine senza rinunciare ai risultati. non unge e non …" at bounding box center [585, 98] width 216 height 15
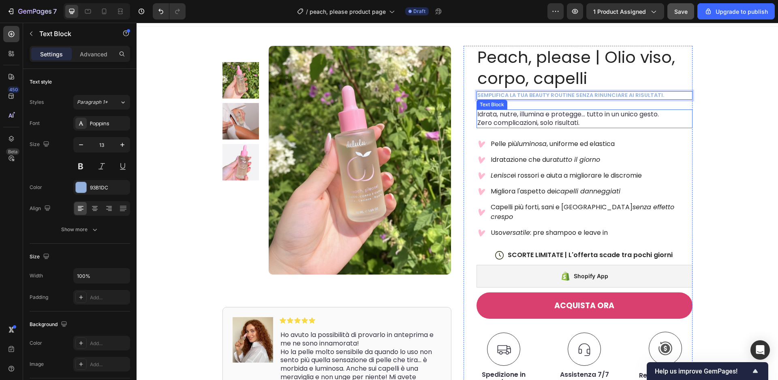
click at [645, 118] on span "Idrata, nutre, illumina e protegge… tutto in un unico gesto." at bounding box center [568, 113] width 182 height 9
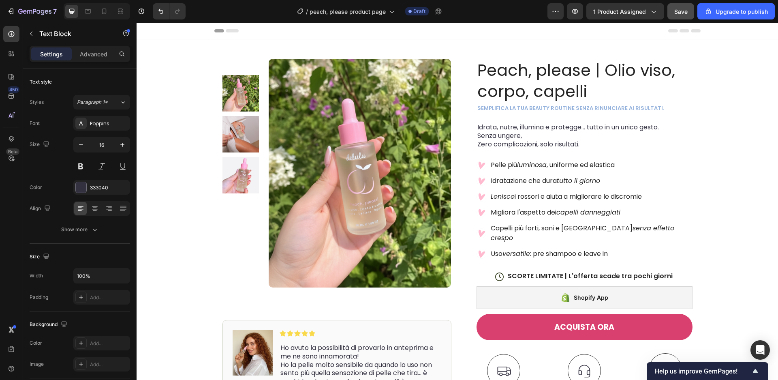
click at [560, 137] on p "Senza ungere," at bounding box center [584, 136] width 214 height 9
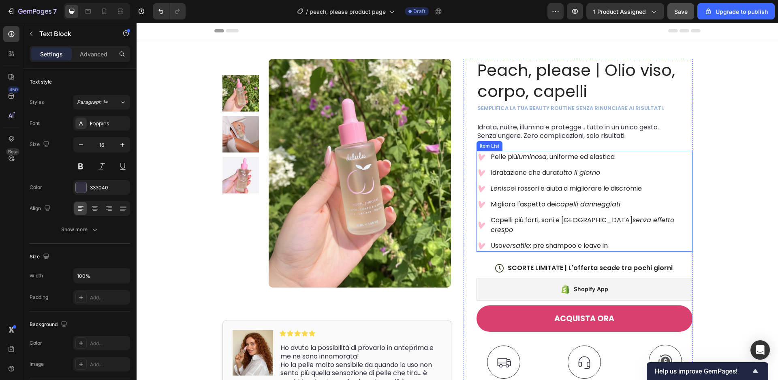
click at [648, 172] on div "Product Images Image Icon Icon Icon Icon Icon Icon List Ho avuto la possibilità…" at bounding box center [457, 278] width 486 height 479
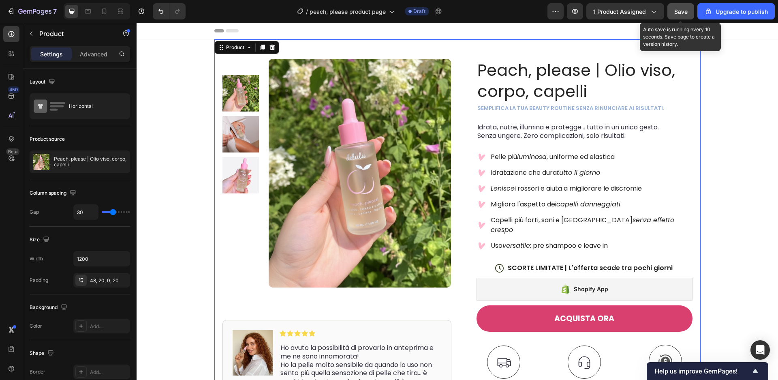
click at [648, 15] on div "Save" at bounding box center [680, 11] width 13 height 9
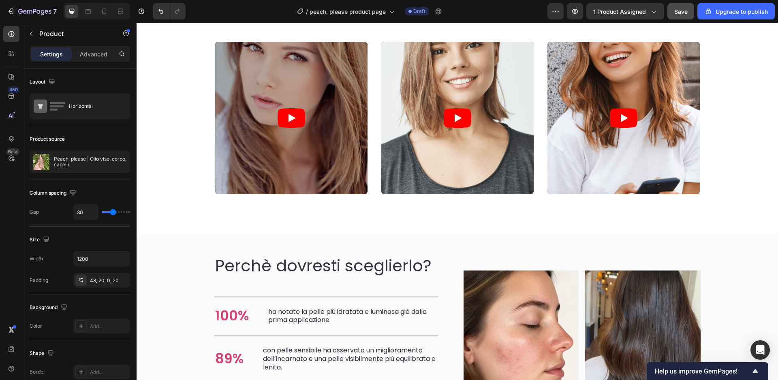
scroll to position [2404, 0]
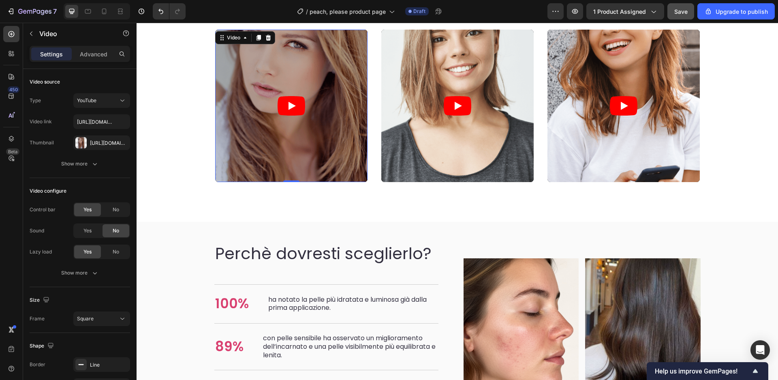
click at [351, 131] on article at bounding box center [291, 106] width 152 height 152
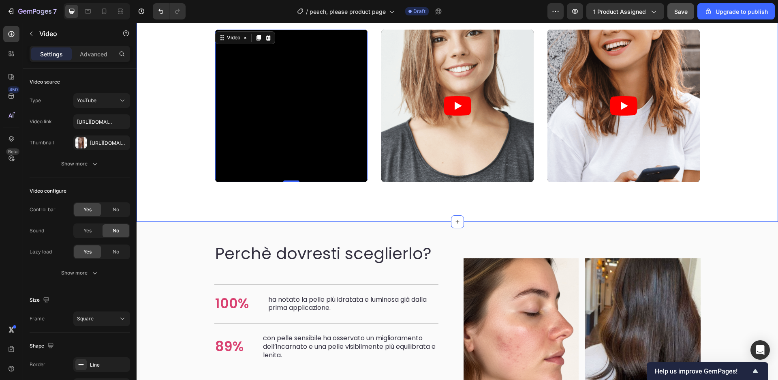
click at [303, 195] on div "Video 0 Video Video Carousel" at bounding box center [457, 115] width 629 height 173
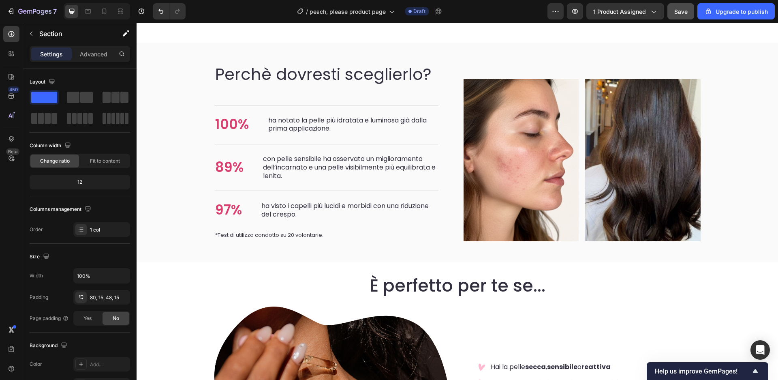
scroll to position [2558, 0]
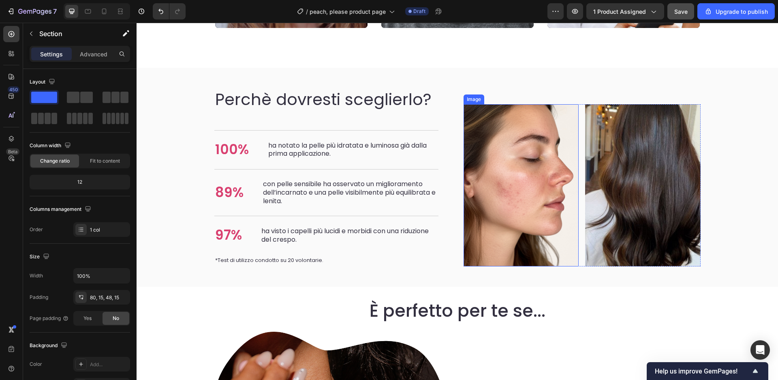
click at [525, 185] on img at bounding box center [522, 185] width 116 height 162
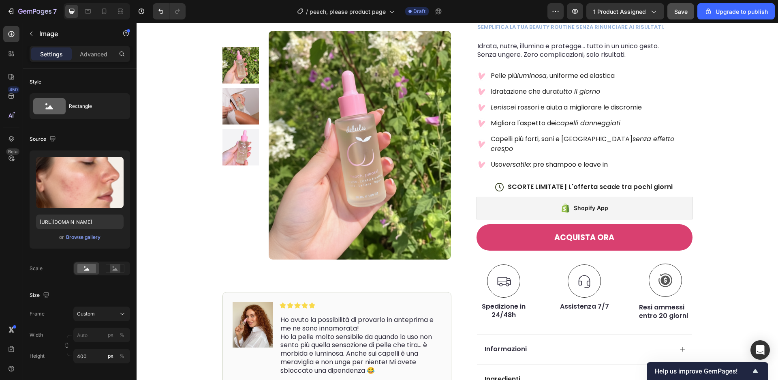
scroll to position [0, 0]
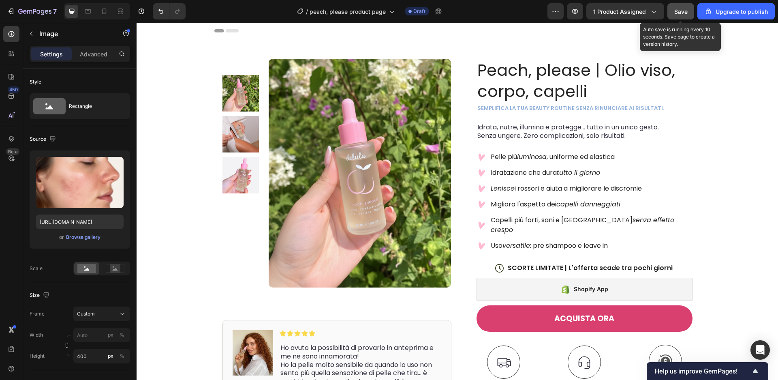
click at [648, 12] on span "Save" at bounding box center [680, 11] width 13 height 7
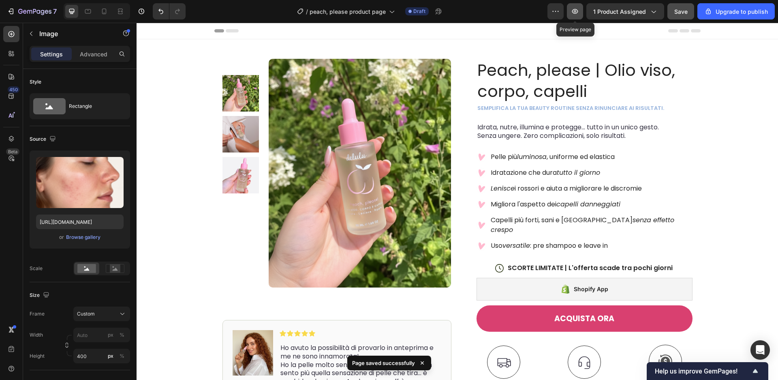
click at [572, 10] on icon "button" at bounding box center [575, 11] width 8 height 8
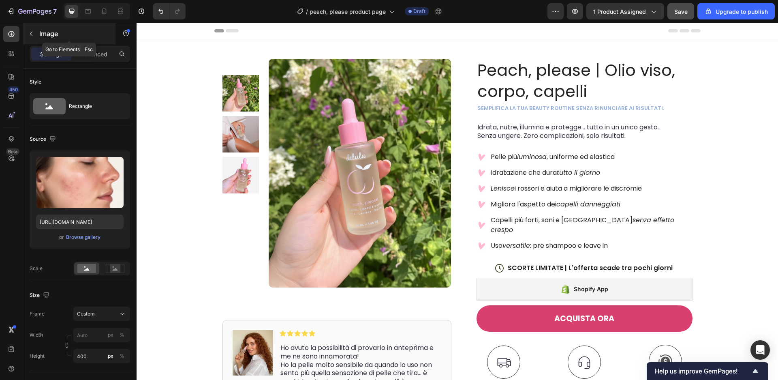
click at [33, 33] on icon "button" at bounding box center [31, 33] width 6 height 6
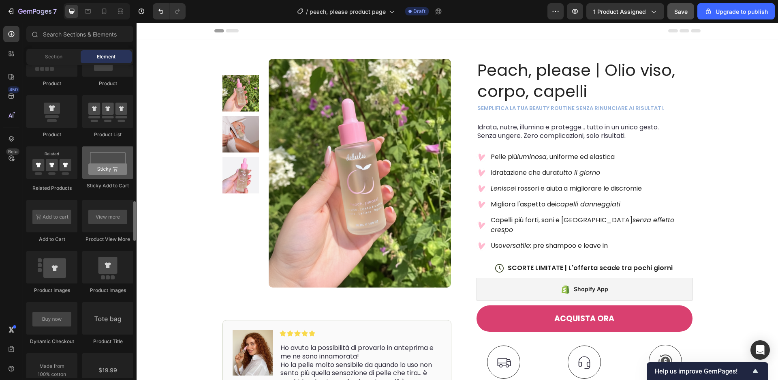
scroll to position [1075, 0]
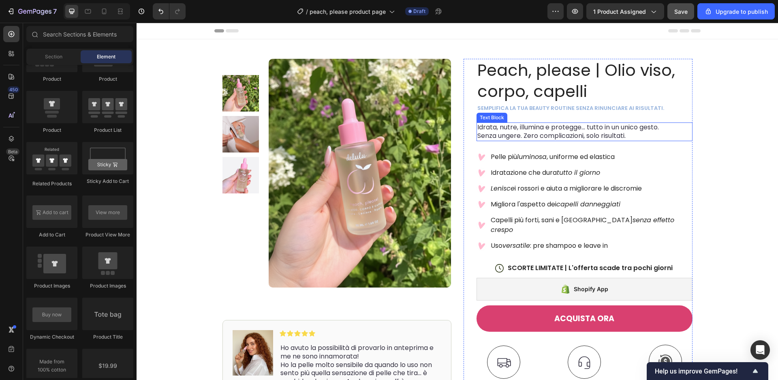
click at [509, 139] on span "Senza ungere. Zero complicazioni, solo risultati." at bounding box center [551, 135] width 148 height 9
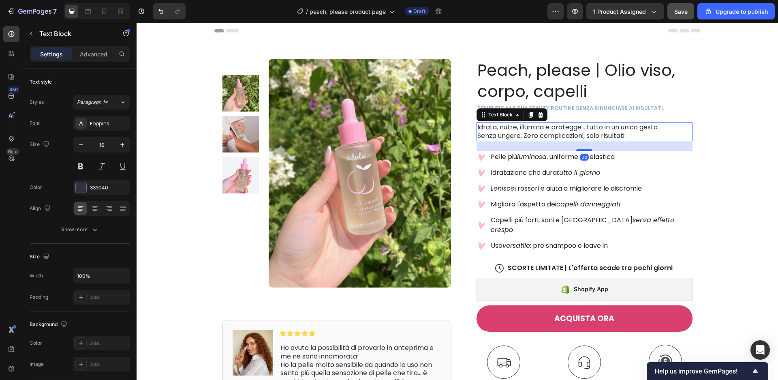
click at [525, 136] on span "Senza ungere. Zero complicazioni, solo risultati." at bounding box center [551, 135] width 148 height 9
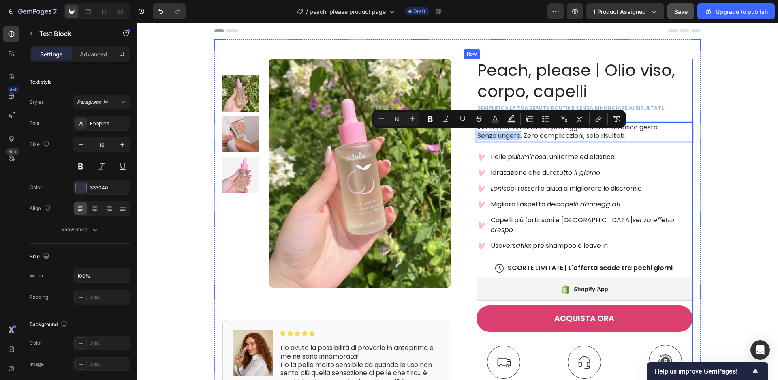
drag, startPoint x: 522, startPoint y: 137, endPoint x: 474, endPoint y: 137, distance: 47.8
click at [474, 137] on div "Peach, please | Olio viso, corpo, capelli Product Title semplifica la tua beaut…" at bounding box center [578, 288] width 229 height 459
click at [637, 191] on span "Lenisce i rossori e aiuta a migliorare le discromie" at bounding box center [566, 188] width 151 height 9
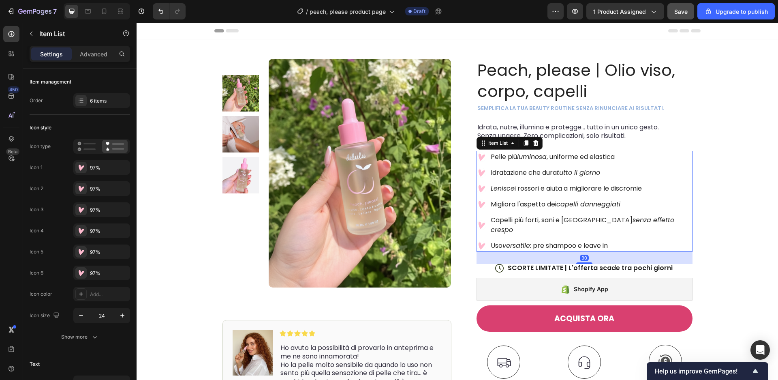
click at [648, 180] on div "Product Images Image Icon Icon Icon Icon Icon Icon List Ho avuto la possibilità…" at bounding box center [458, 285] width 642 height 492
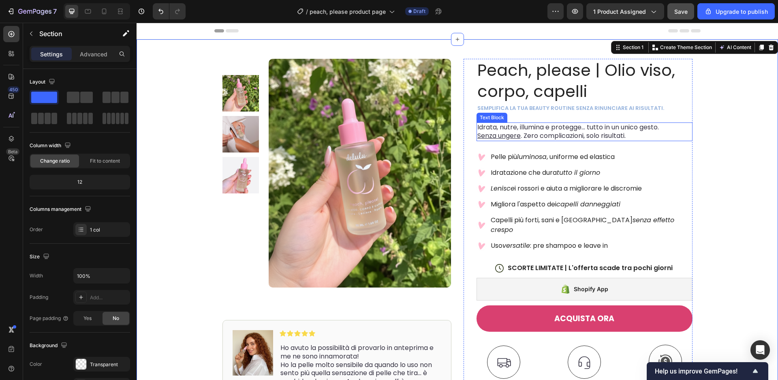
click at [523, 134] on span "Senza ungere . Zero complicazioni, solo risultati." at bounding box center [551, 135] width 148 height 9
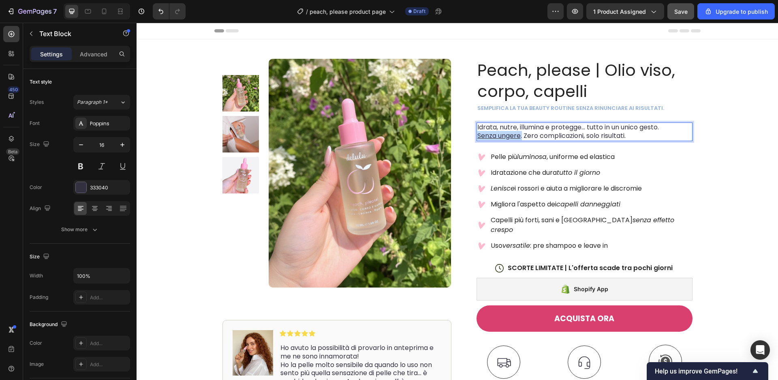
click at [478, 135] on u "Senza ungere" at bounding box center [498, 135] width 43 height 9
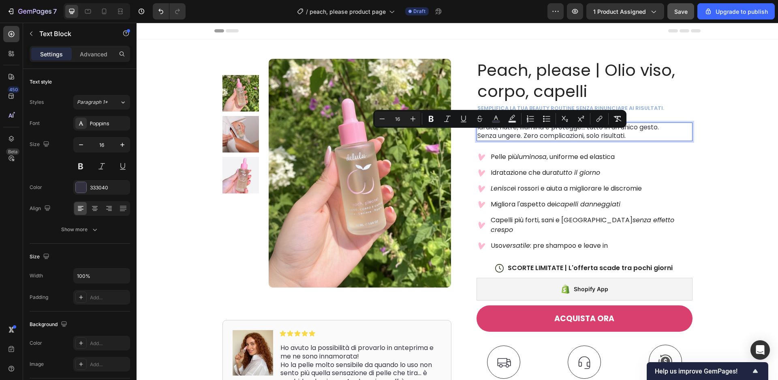
click at [522, 137] on span "Senza ungere. Zero complicazioni, solo risultati." at bounding box center [551, 135] width 148 height 9
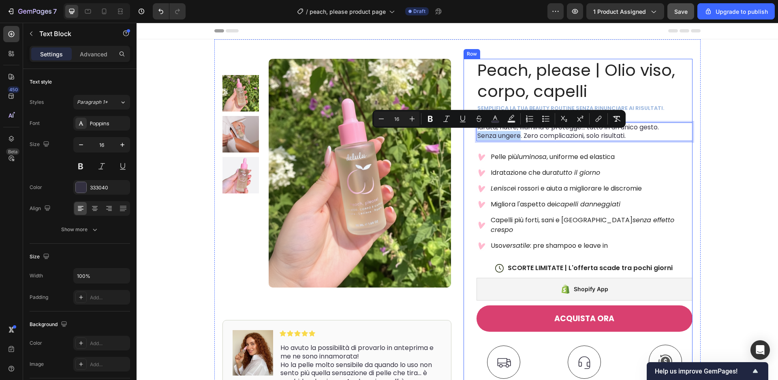
drag, startPoint x: 520, startPoint y: 137, endPoint x: 472, endPoint y: 137, distance: 47.8
click at [472, 137] on div "Peach, please | Olio viso, corpo, capelli Product Title semplifica la tua beaut…" at bounding box center [578, 288] width 229 height 459
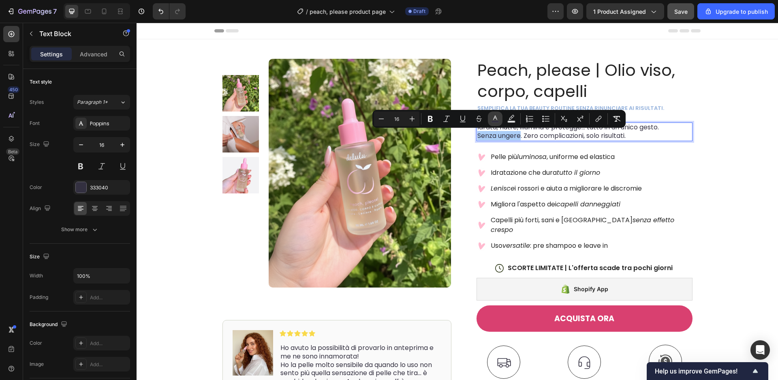
drag, startPoint x: 495, startPoint y: 120, endPoint x: 342, endPoint y: 115, distance: 152.9
click at [495, 120] on icon "Editor contextual toolbar" at bounding box center [495, 119] width 8 height 8
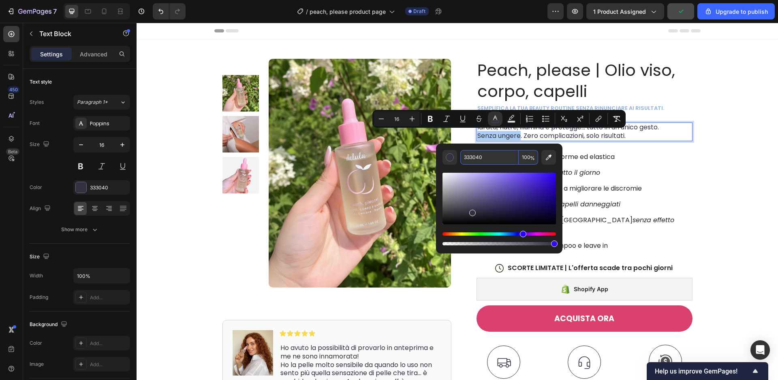
click at [487, 158] on input "333040" at bounding box center [489, 157] width 58 height 15
type input "D94070"
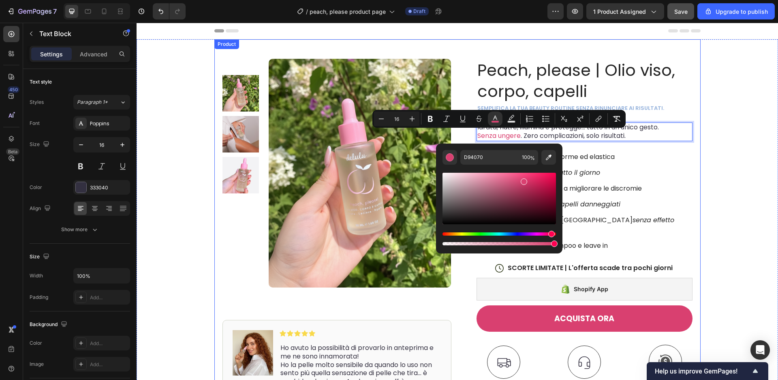
click at [648, 166] on div "Product Images Image Icon Icon Icon Icon Icon Icon List Ho avuto la possibilità…" at bounding box center [457, 278] width 486 height 479
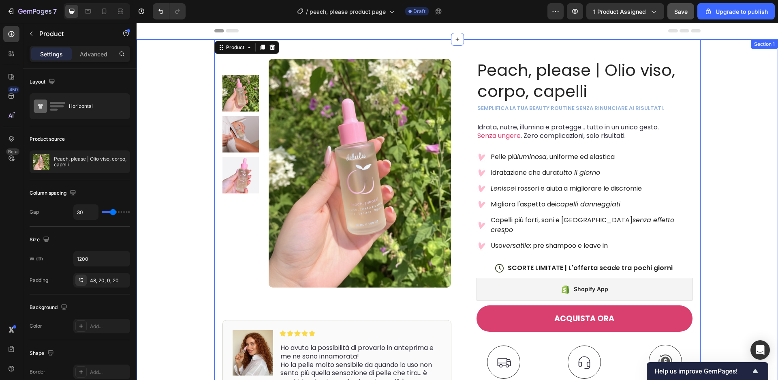
click at [648, 186] on div "Product Images Image Icon Icon Icon Icon Icon Icon List Ho avuto la possibilità…" at bounding box center [458, 285] width 642 height 492
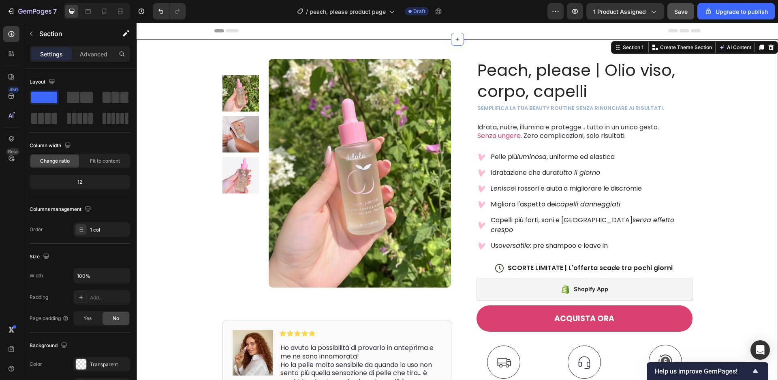
click at [648, 162] on div "Product Images Image Icon Icon Icon Icon Icon Icon List Ho avuto la possibilità…" at bounding box center [458, 285] width 642 height 492
click at [648, 11] on span "Save" at bounding box center [680, 11] width 13 height 7
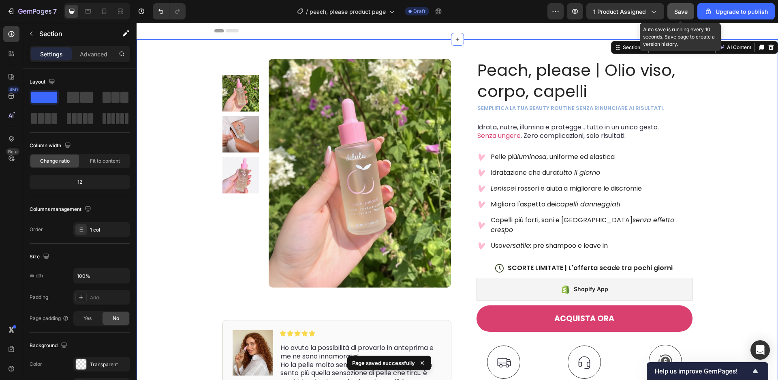
click at [648, 13] on span "Save" at bounding box center [680, 11] width 13 height 7
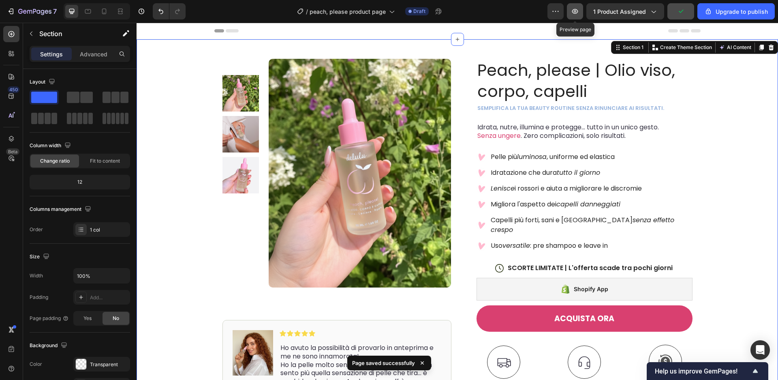
click at [576, 12] on icon "button" at bounding box center [575, 11] width 2 height 2
